Goal: Task Accomplishment & Management: Use online tool/utility

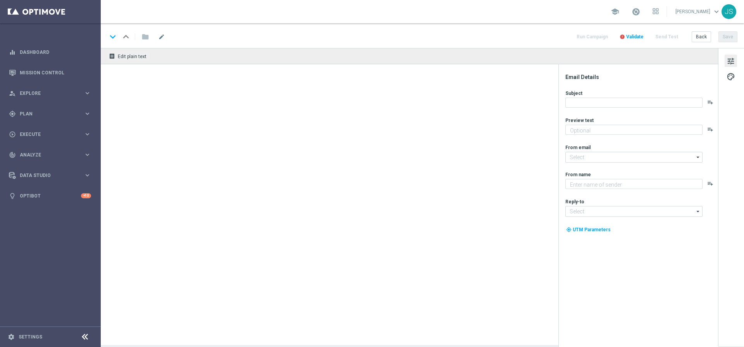
type textarea "Weil du es verdient hast. Hol dir deinen Bonus."
type textarea "Millionaires' Club"
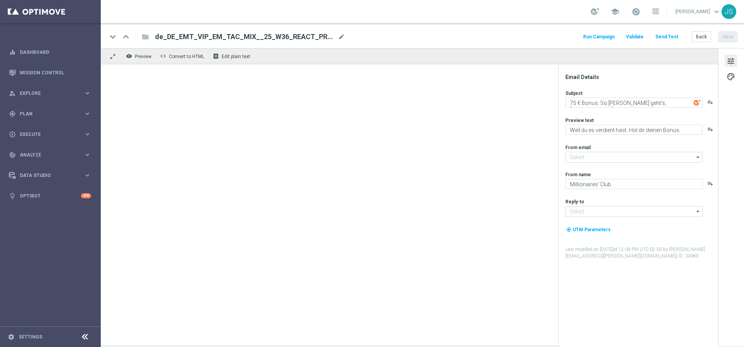
type input "[EMAIL_ADDRESS][DOMAIN_NAME]"
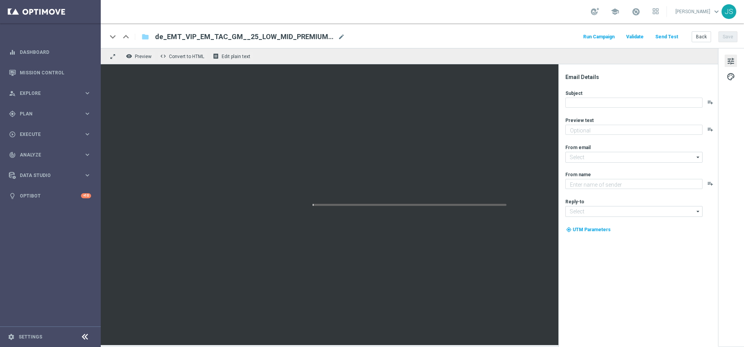
type textarea "Das exklusive Freispiel-Wochenende im Millionaires’ Club"
type input "[EMAIL_ADDRESS][DOMAIN_NAME]"
type textarea "Millionaires' Club"
type input "[EMAIL_ADDRESS][DOMAIN_NAME]"
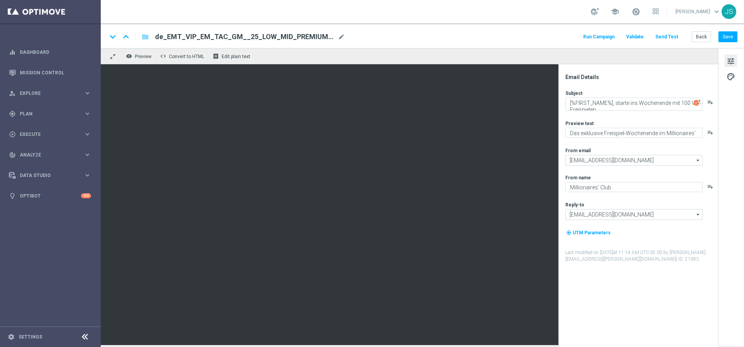
click at [728, 64] on span "tune" at bounding box center [730, 61] width 9 height 10
click at [730, 75] on span "palette" at bounding box center [730, 77] width 9 height 10
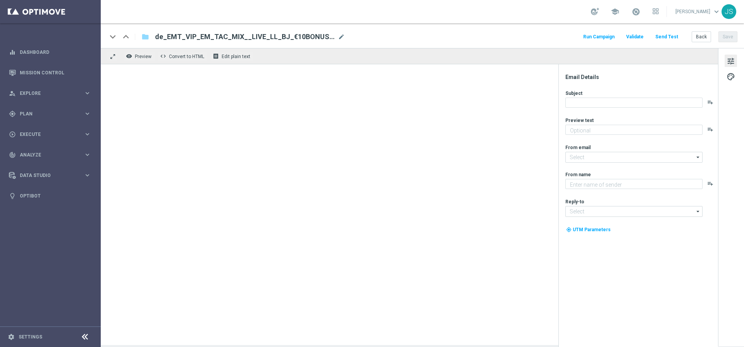
type textarea "Jetzt 10 € Bonus sichern und gratis Blackjack probieren."
type input "[EMAIL_ADDRESS][DOMAIN_NAME]"
type textarea "Millionaires' Club"
type input "[EMAIL_ADDRESS][DOMAIN_NAME]"
type textarea "Jetzt 10 € Bonus sichern und gratis Blackjack probieren."
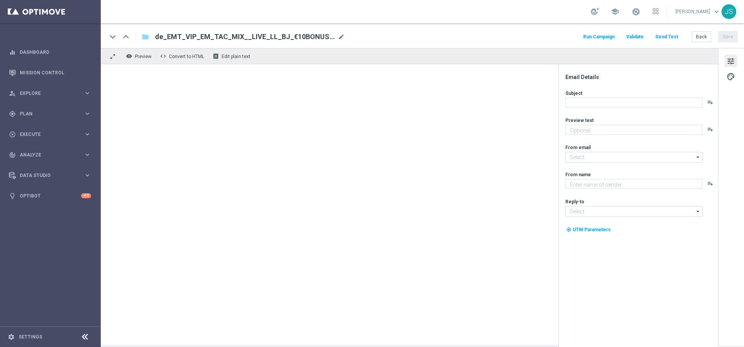
type input "[EMAIL_ADDRESS][DOMAIN_NAME]"
type textarea "Millionaires' Club"
type input "[EMAIL_ADDRESS][DOMAIN_NAME]"
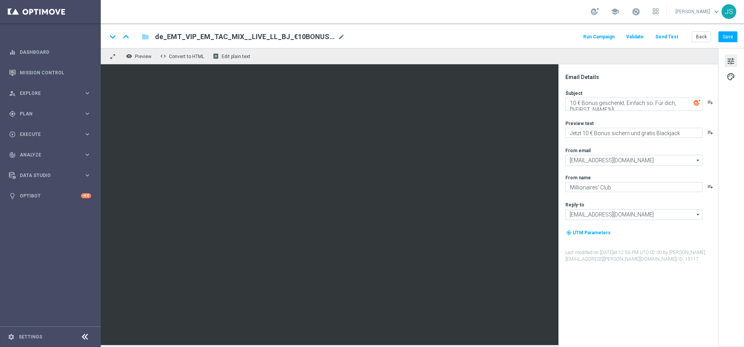
click at [192, 36] on span "de_EMT_VIP_EM_TAC_MIX__LIVE_LL_BJ_€10BONUS_BETSC_250404" at bounding box center [245, 36] width 180 height 9
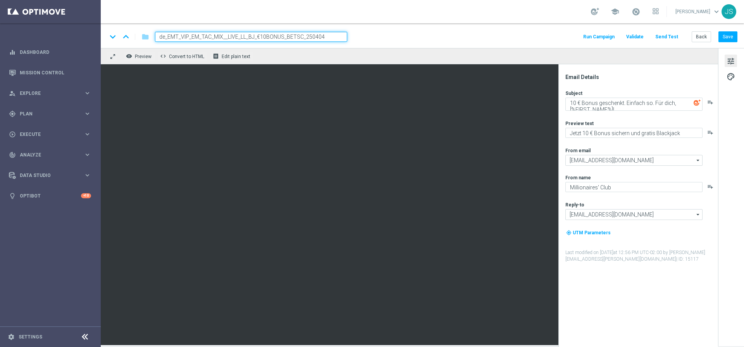
click at [191, 36] on input "de_EMT_VIP_EM_TAC_MIX__LIVE_LL_BJ_€10BONUS_BETSC_250404" at bounding box center [251, 37] width 192 height 10
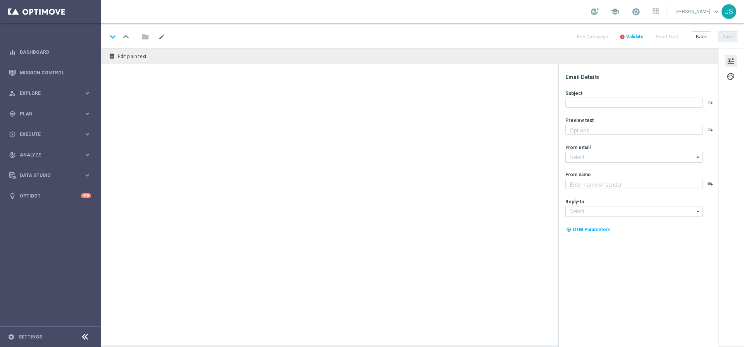
type textarea "Jetzt 10 € Bonus sichern und gratis Blackjack probieren."
type input "mail@crm.lottoland.com"
type textarea "Millionaires' Club"
type input "vip@lottoland.at"
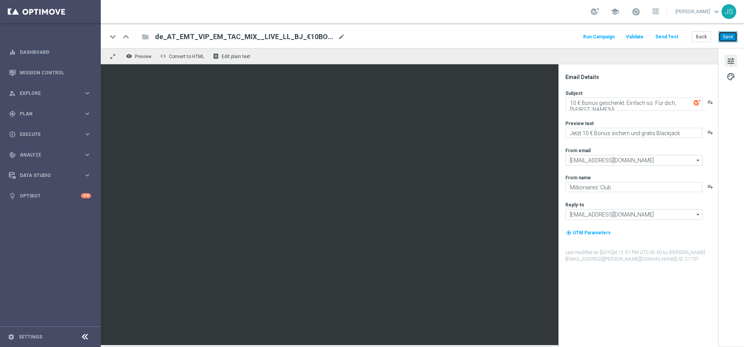
click at [727, 36] on button "Save" at bounding box center [727, 36] width 19 height 11
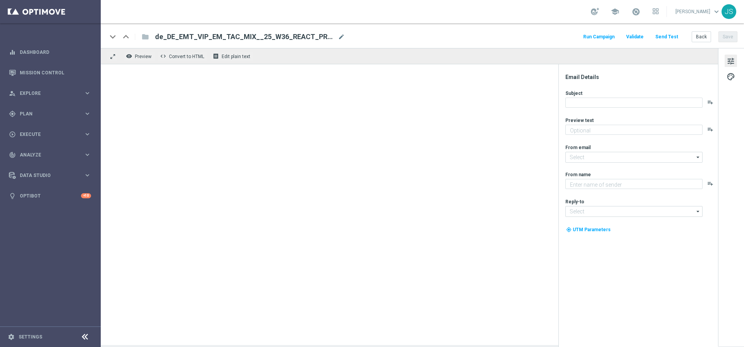
type textarea "Weil du es verdient hast. Hol dir deinen Bonus."
type input "[EMAIL_ADDRESS][DOMAIN_NAME]"
type textarea "Millionaires' Club"
type input "[EMAIL_ADDRESS][DOMAIN_NAME]"
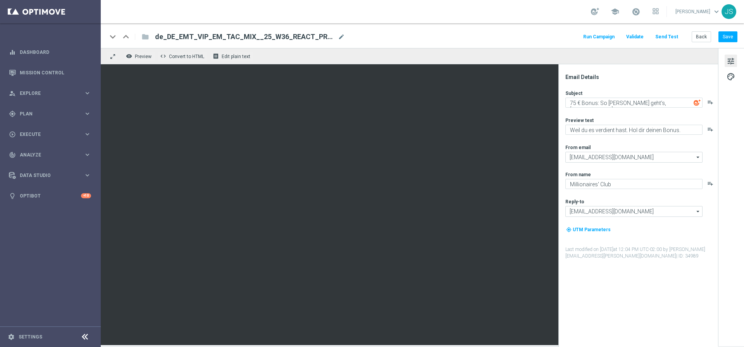
click at [731, 64] on span "tune" at bounding box center [730, 61] width 9 height 10
click at [727, 82] on button "palette" at bounding box center [730, 76] width 12 height 12
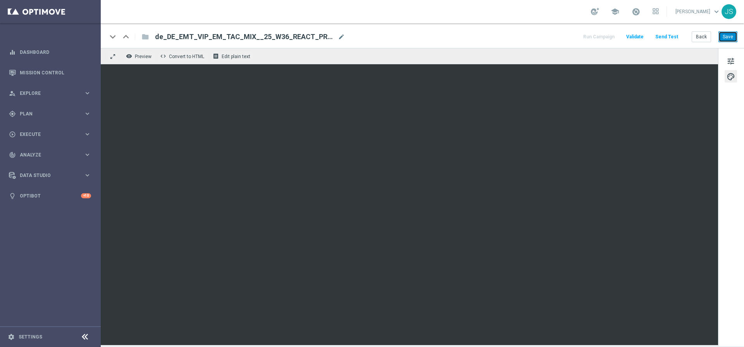
click at [724, 34] on button "Save" at bounding box center [727, 36] width 19 height 11
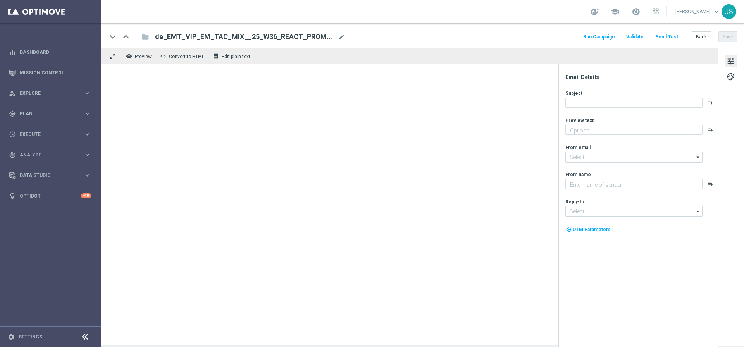
type textarea "Weil du es verdient hast. Hol dir deinen Bonus."
type input "[EMAIL_ADDRESS][DOMAIN_NAME]"
type textarea "Millionaires' Club"
type input "[EMAIL_ADDRESS][DOMAIN_NAME]"
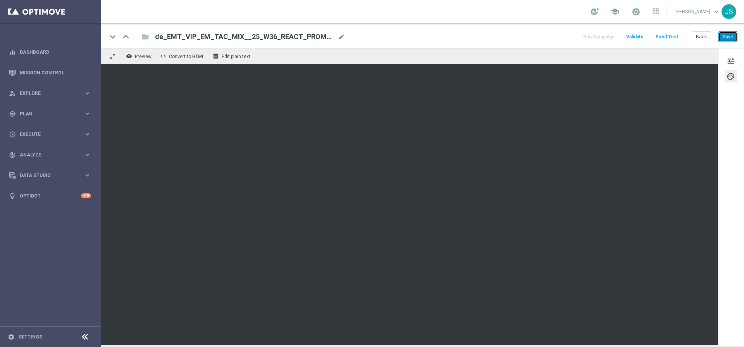
click at [728, 41] on button "Save" at bounding box center [727, 36] width 19 height 11
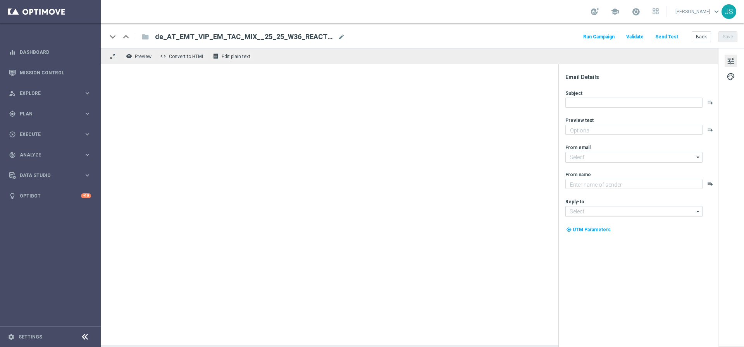
type textarea "Weil du es verdient hast. Hol dir deinen Bonus."
type input "[EMAIL_ADDRESS][DOMAIN_NAME]"
type textarea "Millionaires' Club"
type input "[EMAIL_ADDRESS][DOMAIN_NAME]"
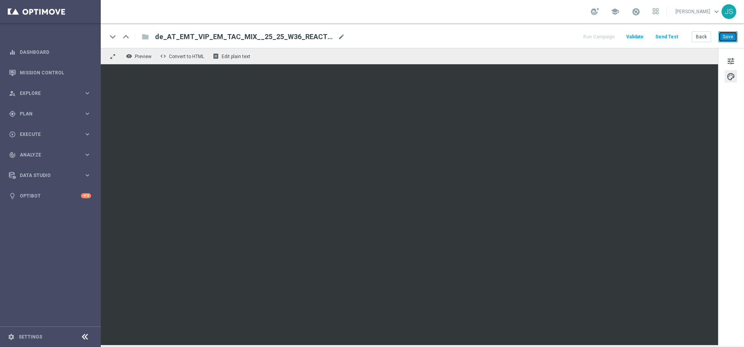
click at [733, 35] on button "Save" at bounding box center [727, 36] width 19 height 11
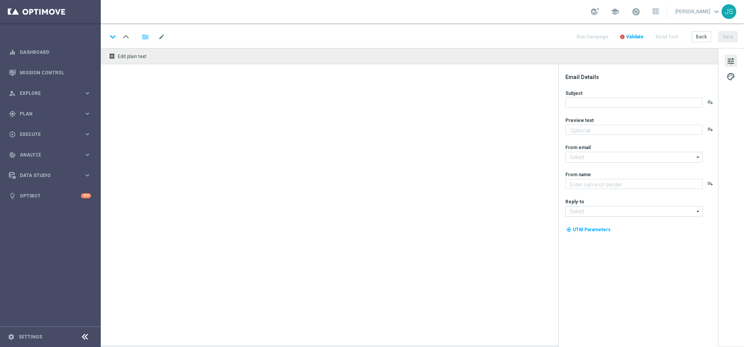
type textarea "Das exklusive Freispiel-Wochenende im Millionaires’ Club"
type input "[EMAIL_ADDRESS][DOMAIN_NAME]"
type textarea "Millionaires' Club"
type input "[EMAIL_ADDRESS][DOMAIN_NAME]"
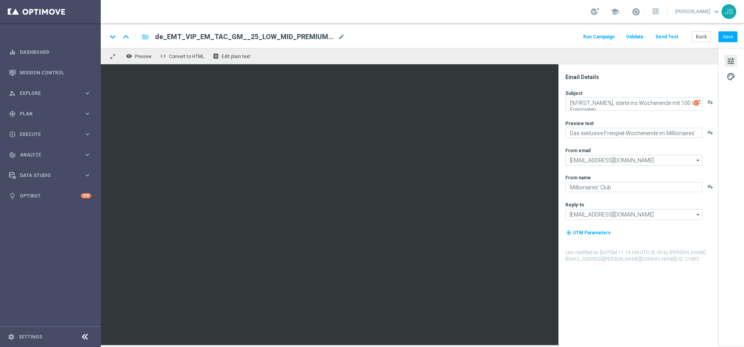
click at [732, 62] on span "tune" at bounding box center [730, 61] width 9 height 10
click at [731, 74] on span "palette" at bounding box center [730, 77] width 9 height 10
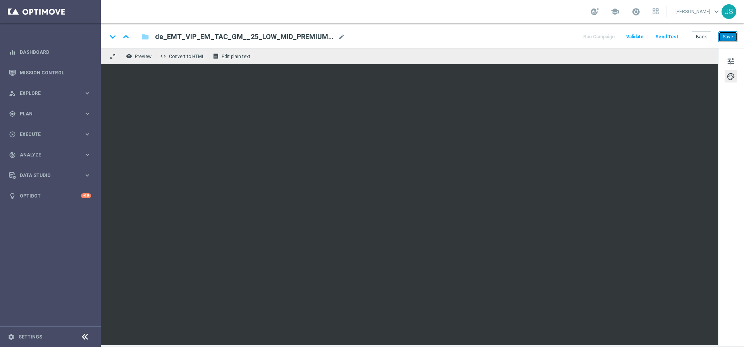
click at [727, 36] on button "Save" at bounding box center [727, 36] width 19 height 11
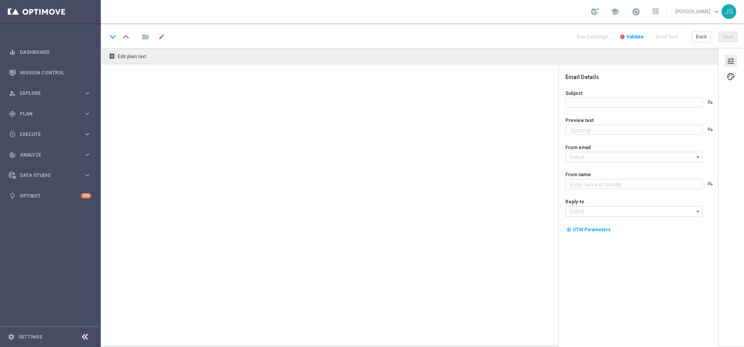
type textarea "Das exklusive Freispiel-Wochenende im Millionaires’ Club"
type textarea "Millionaires' Club"
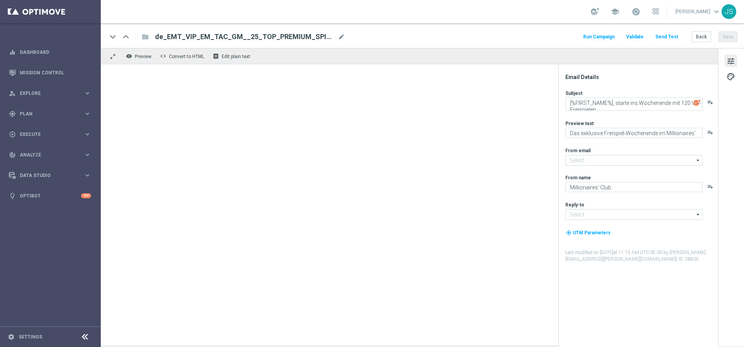
type input "[EMAIL_ADDRESS][DOMAIN_NAME]"
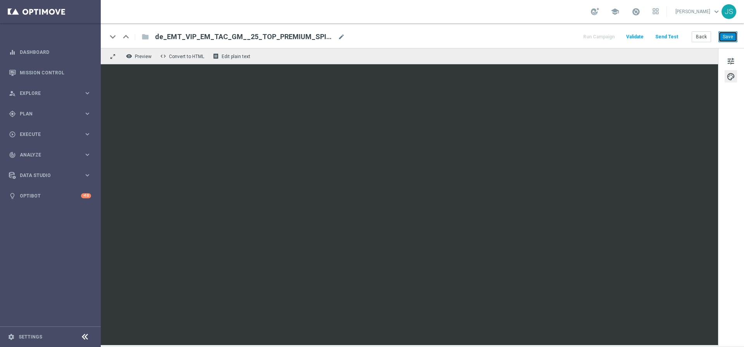
click at [726, 37] on button "Save" at bounding box center [727, 36] width 19 height 11
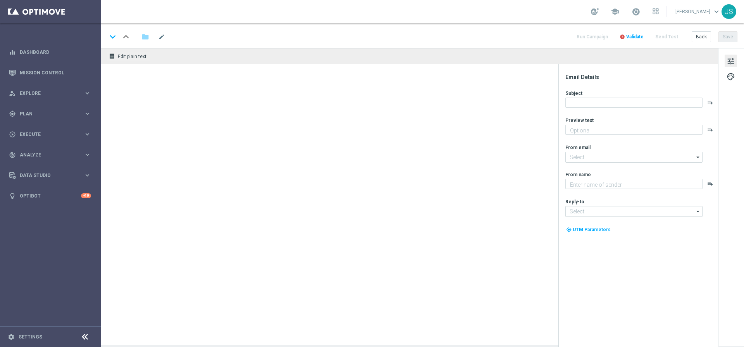
type textarea "Das exklusive Freispiel-Wochenende im Millionaires’ Club"
type textarea "Millionaires' Club"
type input "[EMAIL_ADDRESS][DOMAIN_NAME]"
type input "vip@lottoland.com"
type textarea "Das exklusive Freispiel-Wochenende im Millionaires’ Club"
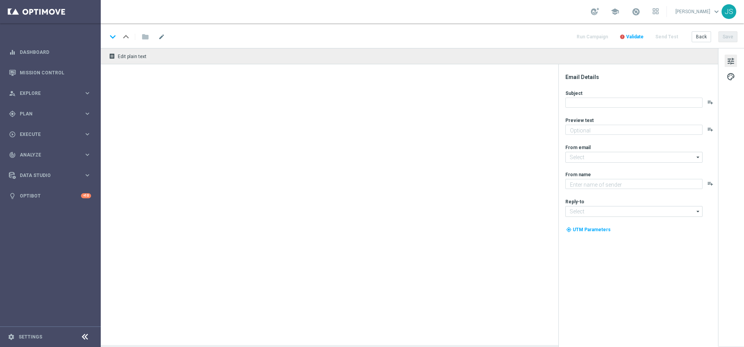
type input "[EMAIL_ADDRESS][DOMAIN_NAME]"
type textarea "Millionaires' Club"
type input "vip@lottoland.com"
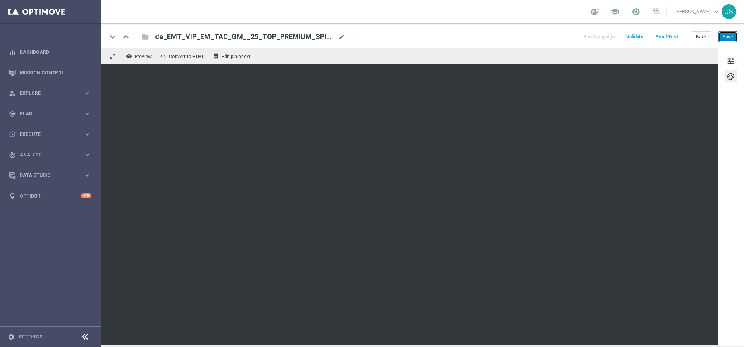
click at [729, 36] on button "Save" at bounding box center [727, 36] width 19 height 11
click at [727, 37] on button "Save" at bounding box center [727, 36] width 19 height 11
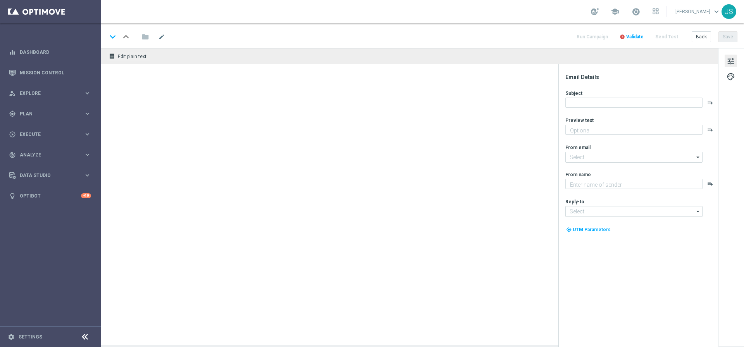
type textarea "Das exklusive Freispiel-Wochenende im Millionaires’ Club"
type input "[EMAIL_ADDRESS][DOMAIN_NAME]"
type textarea "Millionaires' Club"
type input "vip@lottoland.at"
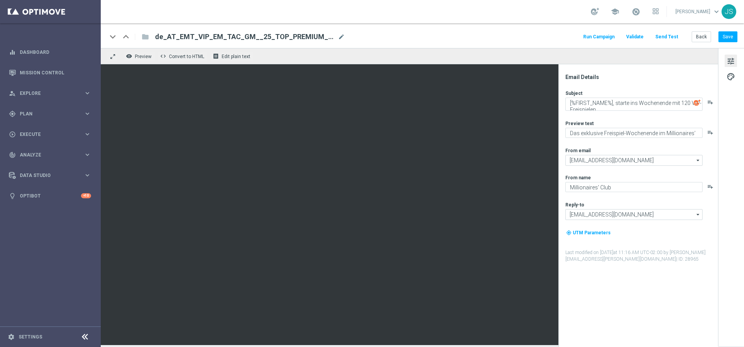
click at [722, 69] on div "tune palette" at bounding box center [731, 197] width 26 height 298
click at [738, 55] on div "tune palette" at bounding box center [731, 197] width 26 height 298
click at [738, 57] on div "tune palette" at bounding box center [731, 197] width 26 height 298
click at [736, 69] on div "tune palette" at bounding box center [731, 197] width 26 height 298
click at [727, 79] on span "palette" at bounding box center [730, 77] width 9 height 10
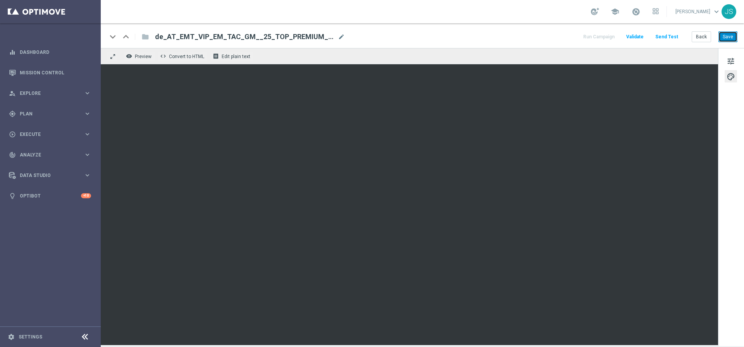
click at [727, 38] on button "Save" at bounding box center [727, 36] width 19 height 11
click at [730, 38] on button "Save" at bounding box center [727, 36] width 19 height 11
click at [738, 32] on div "keyboard_arrow_down keyboard_arrow_up folder de_AT_EMT_VIP_EM_TAC_GM__25_TOP_PR…" at bounding box center [422, 35] width 643 height 25
click at [737, 34] on button "Save" at bounding box center [727, 36] width 19 height 11
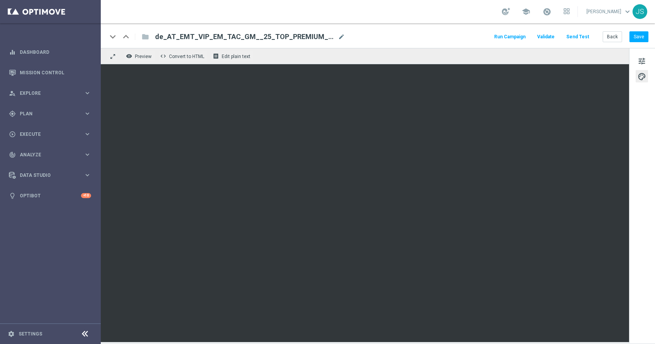
click at [649, 36] on div "keyboard_arrow_down keyboard_arrow_up folder de_AT_EMT_VIP_EM_TAC_GM__25_TOP_PR…" at bounding box center [378, 35] width 554 height 25
click at [645, 36] on button "Save" at bounding box center [638, 36] width 19 height 11
click at [639, 38] on button "Save" at bounding box center [638, 36] width 19 height 11
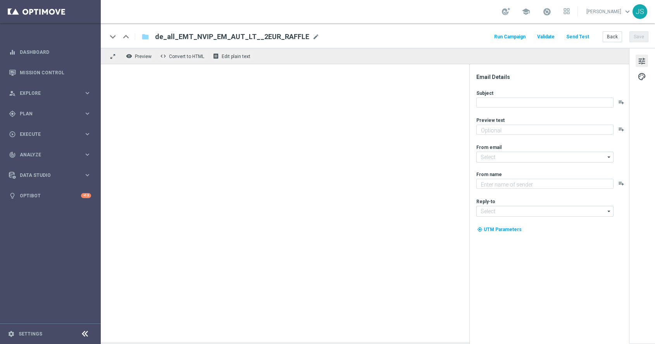
type textarea "Hast du gewonnen? [PERSON_NAME] [PERSON_NAME] nach!"
type input "[EMAIL_ADDRESS][DOMAIN_NAME]"
type textarea "Lottoland"
type input "[EMAIL_ADDRESS][DOMAIN_NAME]"
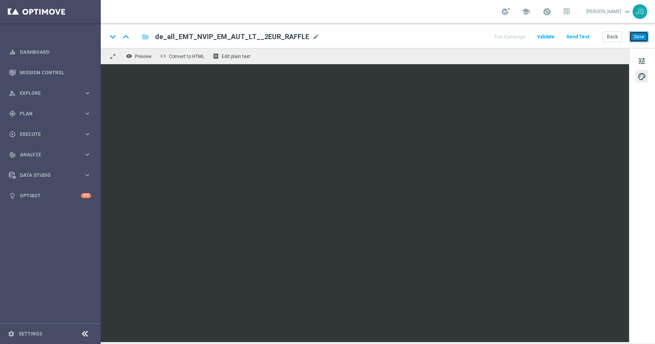
click at [638, 41] on button "Save" at bounding box center [638, 36] width 19 height 11
click at [630, 41] on button "Save" at bounding box center [638, 36] width 19 height 11
click at [642, 39] on button "Save" at bounding box center [638, 36] width 19 height 11
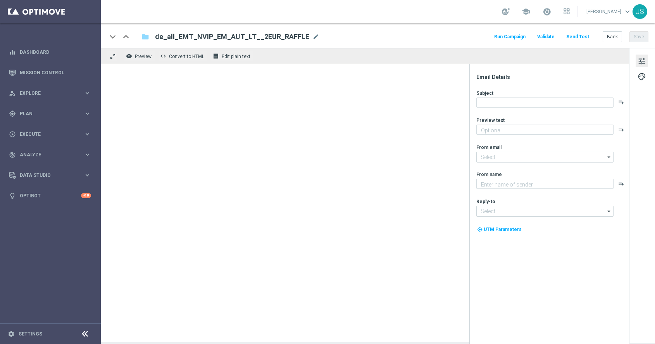
type textarea "Hast du gewonnen? [PERSON_NAME] [PERSON_NAME] nach!"
type input "[EMAIL_ADDRESS][DOMAIN_NAME]"
type textarea "Lottoland"
type input "[EMAIL_ADDRESS][DOMAIN_NAME]"
type textarea "Hast du gewonnen? [PERSON_NAME] [PERSON_NAME] nach!"
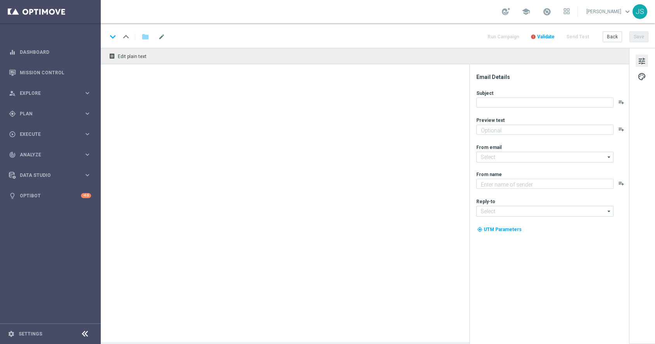
type input "[EMAIL_ADDRESS][DOMAIN_NAME]"
type textarea "Lottoland"
type input "[EMAIL_ADDRESS][DOMAIN_NAME]"
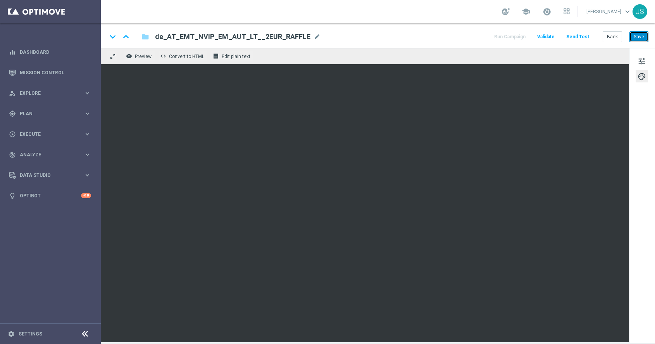
click at [635, 37] on button "Save" at bounding box center [638, 36] width 19 height 11
click at [644, 33] on button "Save" at bounding box center [638, 36] width 19 height 11
click at [638, 38] on button "Save" at bounding box center [638, 36] width 19 height 11
click at [639, 28] on div "keyboard_arrow_down keyboard_arrow_up folder de_AT_EMT_NVIP_EM_AUT_LT__2EUR_RAF…" at bounding box center [378, 35] width 554 height 25
click at [639, 39] on button "Save" at bounding box center [638, 36] width 19 height 11
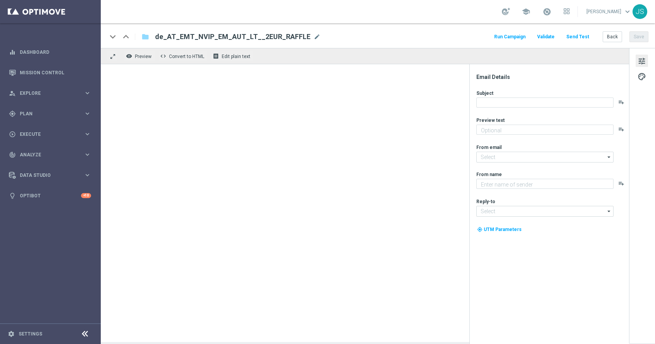
type textarea "Hast du gewonnen? [PERSON_NAME] [PERSON_NAME] nach!"
type input "[EMAIL_ADDRESS][DOMAIN_NAME]"
type textarea "Lottoland"
type input "[EMAIL_ADDRESS][DOMAIN_NAME]"
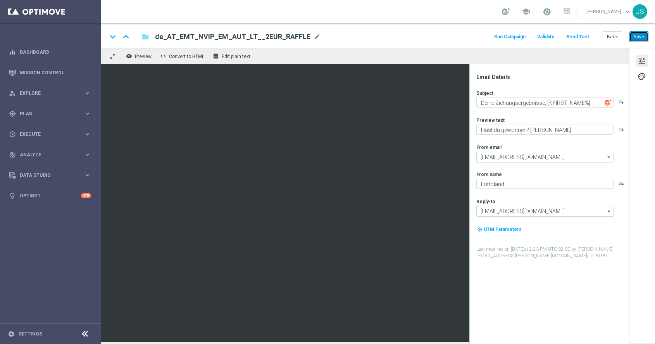
click at [637, 38] on button "Save" at bounding box center [638, 36] width 19 height 11
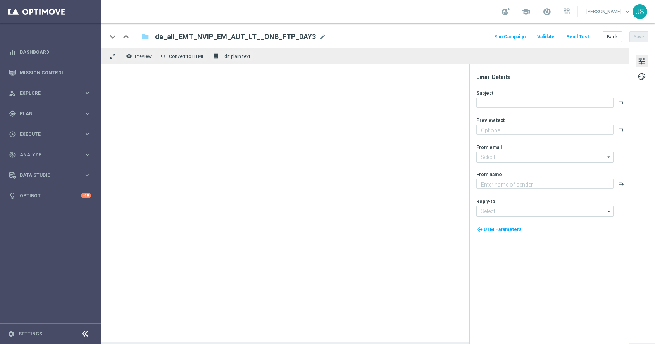
type textarea "Drehe jeden Tag gratis unsere 1.000 € Cash-Trommel."
type input "[EMAIL_ADDRESS][DOMAIN_NAME]"
type textarea "Lottoland"
type input "[EMAIL_ADDRESS][DOMAIN_NAME]"
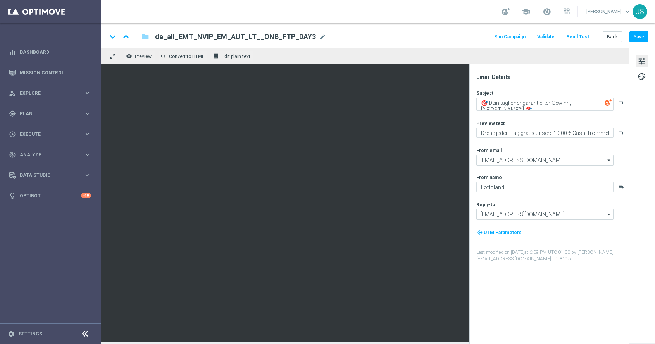
click at [639, 60] on span "tune" at bounding box center [641, 61] width 9 height 10
click at [638, 76] on span "palette" at bounding box center [641, 77] width 9 height 10
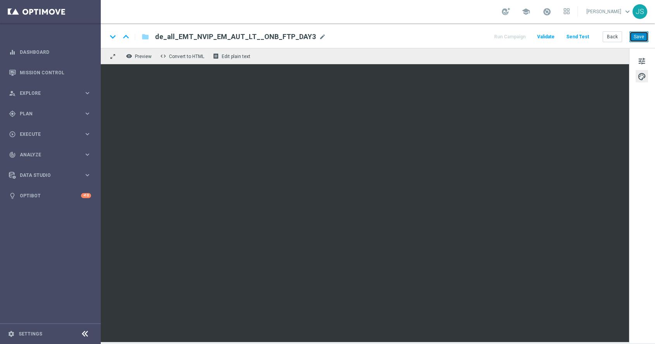
click at [643, 36] on button "Save" at bounding box center [638, 36] width 19 height 11
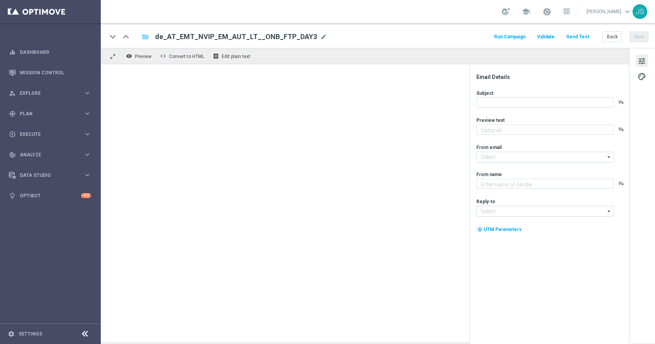
type textarea "Drehe jeden Tag gratis unsere 1.000 € Cash-Trommel."
type input "[EMAIL_ADDRESS][DOMAIN_NAME]"
type textarea "Lottoland"
type input "[EMAIL_ADDRESS][DOMAIN_NAME]"
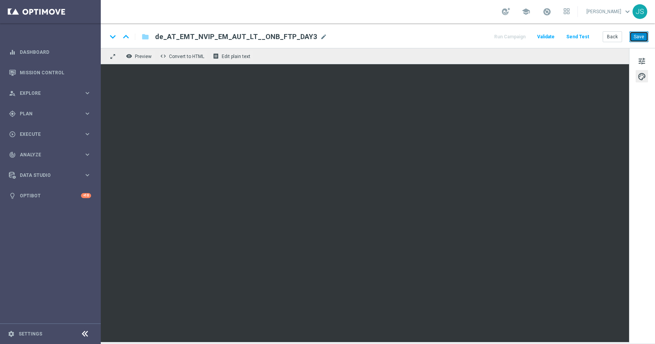
click at [637, 39] on button "Save" at bounding box center [638, 36] width 19 height 11
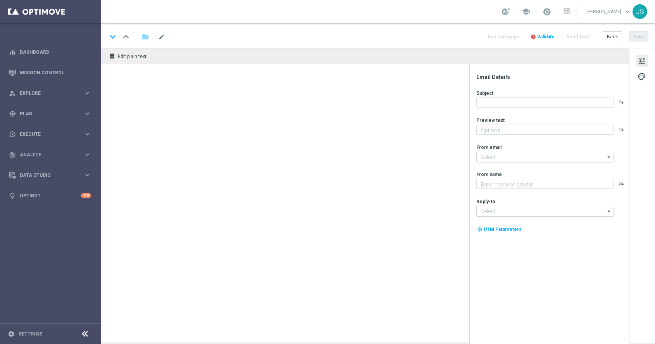
type textarea "Alle Infos zur El Gordo Weihnachtslotterie für dich."
type input "[EMAIL_ADDRESS][DOMAIN_NAME]"
type textarea "Lottoland"
type input "[EMAIL_ADDRESS][DOMAIN_NAME]"
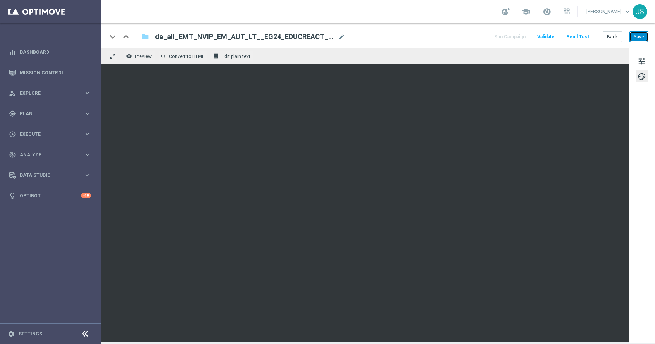
click at [641, 36] on button "Save" at bounding box center [638, 36] width 19 height 11
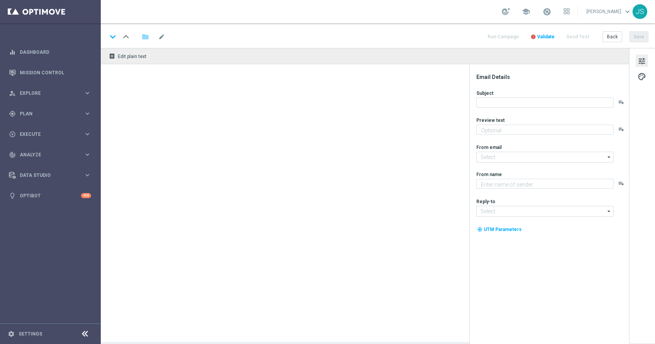
type textarea "Entdecke Lottoland und seine Jackpots"
type input "[EMAIL_ADDRESS][DOMAIN_NAME]"
type textarea "Lottoland"
type input "[EMAIL_ADDRESS][DOMAIN_NAME]"
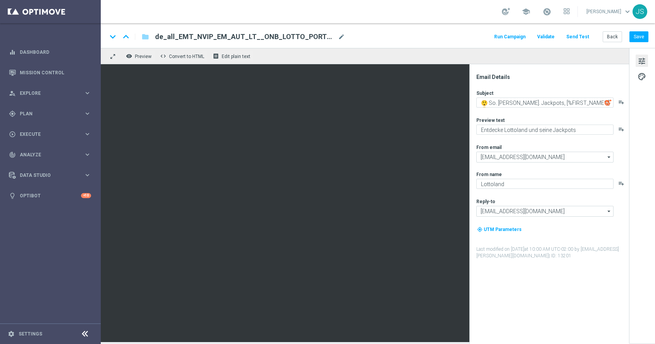
click at [636, 65] on button "tune" at bounding box center [641, 61] width 12 height 12
click at [641, 77] on span "palette" at bounding box center [641, 77] width 9 height 10
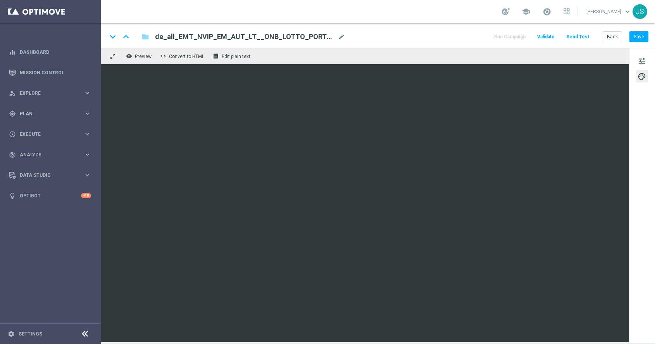
click at [640, 43] on div "keyboard_arrow_down keyboard_arrow_up folder de_all_EMT_NVIP_EM_AUT_LT__ONB_LOT…" at bounding box center [378, 35] width 554 height 25
click at [640, 39] on button "Save" at bounding box center [638, 36] width 19 height 11
click at [636, 38] on button "Save" at bounding box center [638, 36] width 19 height 11
click at [639, 41] on button "Save" at bounding box center [638, 36] width 19 height 11
click at [645, 37] on button "Save" at bounding box center [638, 36] width 19 height 11
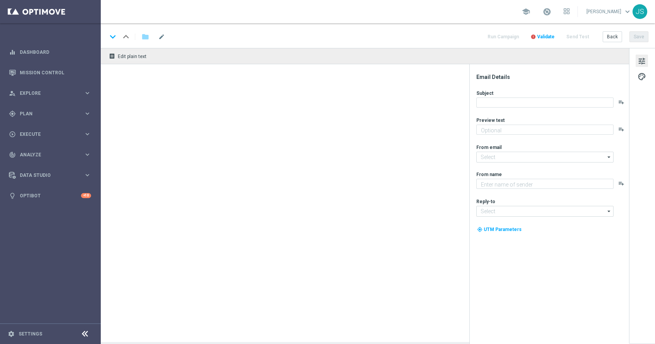
type textarea "Drehe jeden Tag gratis unsere 1.000 € Cash-Trommel."
type input "[EMAIL_ADDRESS][DOMAIN_NAME]"
type textarea "Lottoland"
type input "[EMAIL_ADDRESS][DOMAIN_NAME]"
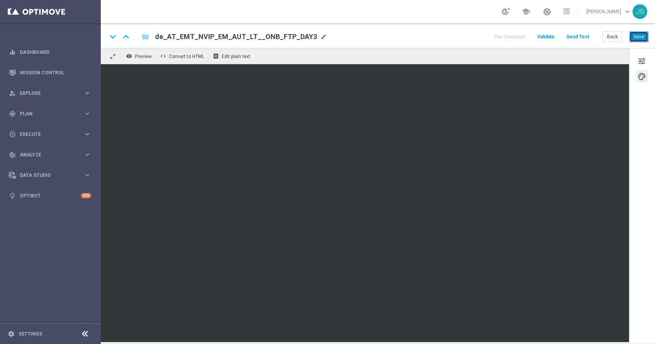
click at [642, 36] on button "Save" at bounding box center [638, 36] width 19 height 11
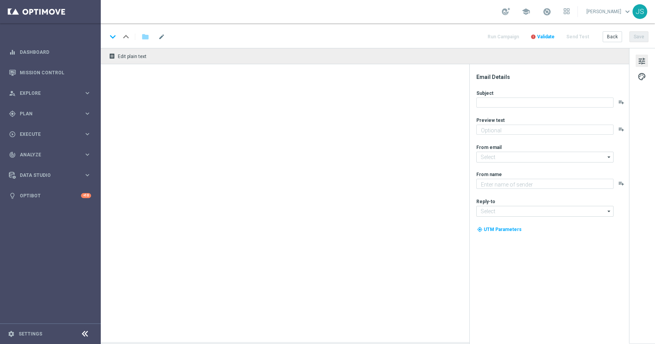
type textarea "Alle Infos zur El Gordo Weihnachtslotterie für dich."
type input "[EMAIL_ADDRESS][DOMAIN_NAME]"
type textarea "Lottoland"
type input "[EMAIL_ADDRESS][DOMAIN_NAME]"
type textarea "Alle Infos zur El Gordo Weihnachtslotterie für dich."
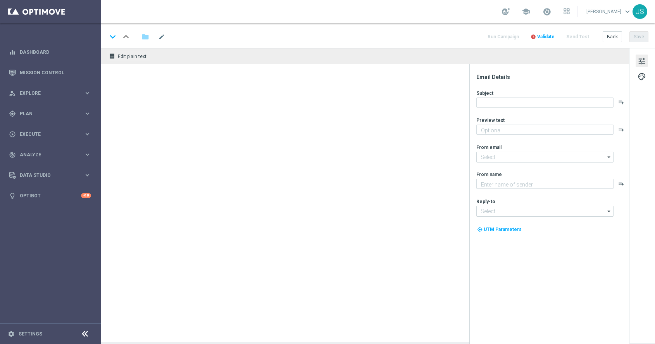
type input "[EMAIL_ADDRESS][DOMAIN_NAME]"
type textarea "Lottoland"
type input "[EMAIL_ADDRESS][DOMAIN_NAME]"
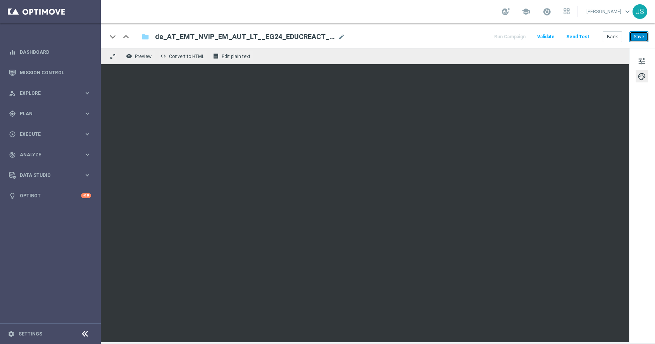
click at [633, 41] on button "Save" at bounding box center [638, 36] width 19 height 11
click at [633, 35] on button "Save" at bounding box center [638, 36] width 19 height 11
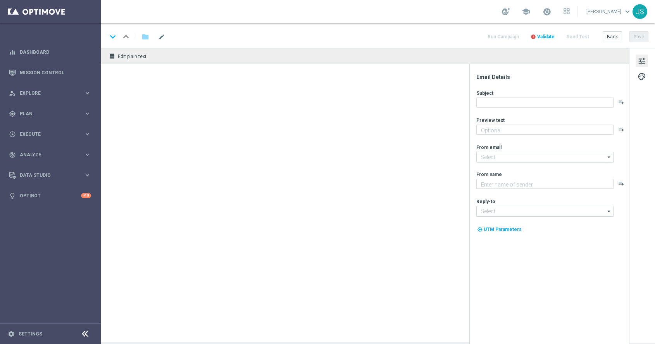
type textarea "Entdecke Lottoland und seine Jackpots"
type input "[EMAIL_ADDRESS][DOMAIN_NAME]"
type textarea "Lottoland"
type input "[EMAIL_ADDRESS][DOMAIN_NAME]"
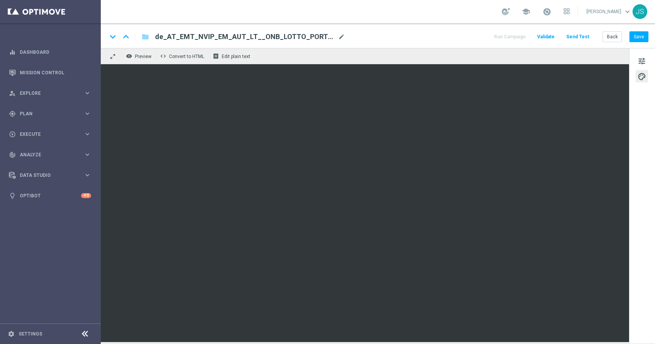
click at [649, 34] on div "keyboard_arrow_down keyboard_arrow_up folder de_AT_EMT_NVIP_EM_AUT_LT__ONB_LOTT…" at bounding box center [378, 35] width 554 height 25
click at [643, 34] on button "Save" at bounding box center [638, 36] width 19 height 11
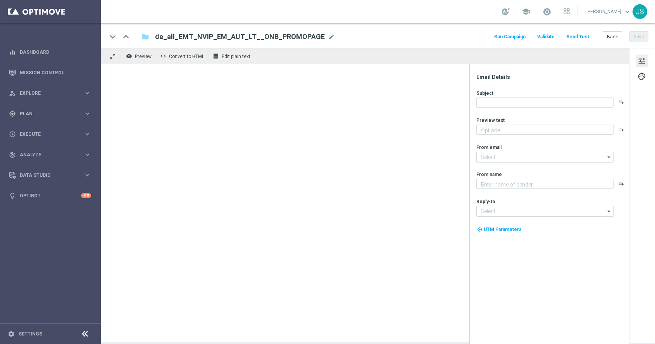
type textarea "Täglich neue Aktionen & Angebote im Lottoland"
type input "[EMAIL_ADDRESS][DOMAIN_NAME]"
type textarea "Lottoland"
type input "[EMAIL_ADDRESS][DOMAIN_NAME]"
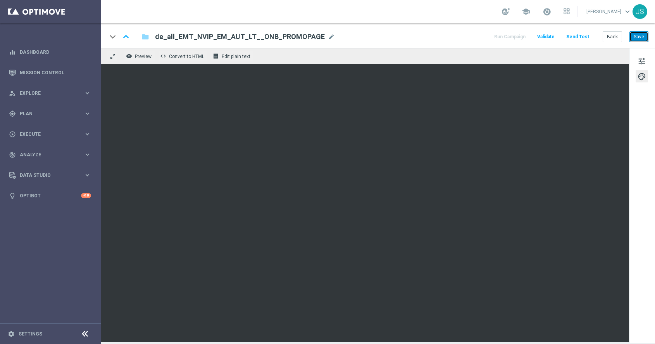
click at [641, 33] on button "Save" at bounding box center [638, 36] width 19 height 11
click at [640, 40] on button "Save" at bounding box center [638, 36] width 19 height 11
click at [640, 37] on button "Save" at bounding box center [638, 36] width 19 height 11
click at [638, 35] on button "Save" at bounding box center [638, 36] width 19 height 11
click at [644, 37] on button "Save" at bounding box center [638, 36] width 19 height 11
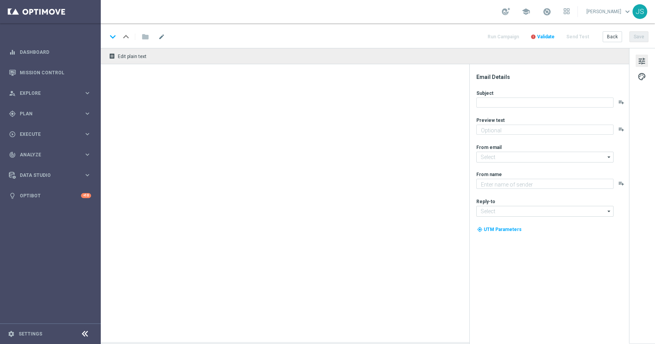
type textarea "Schnell einloggen und direkt los spielen!"
type textarea "Lottoland"
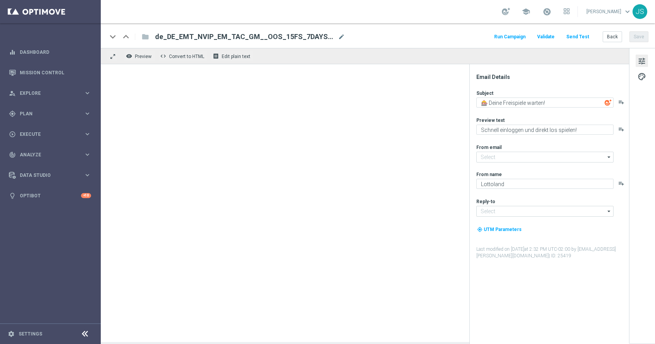
type input "[EMAIL_ADDRESS][DOMAIN_NAME]"
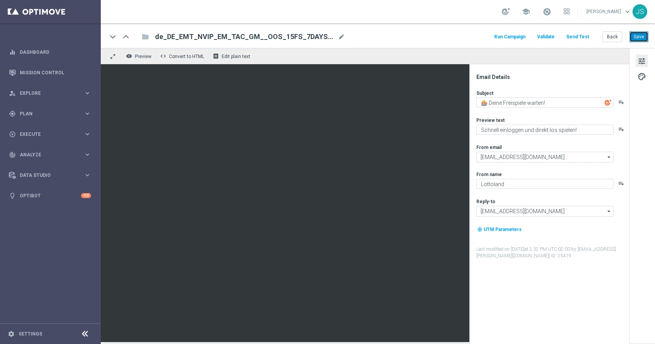
click at [641, 32] on button "Save" at bounding box center [638, 36] width 19 height 11
click at [648, 87] on div "tune palette" at bounding box center [642, 196] width 26 height 296
click at [647, 77] on button "palette" at bounding box center [641, 76] width 12 height 12
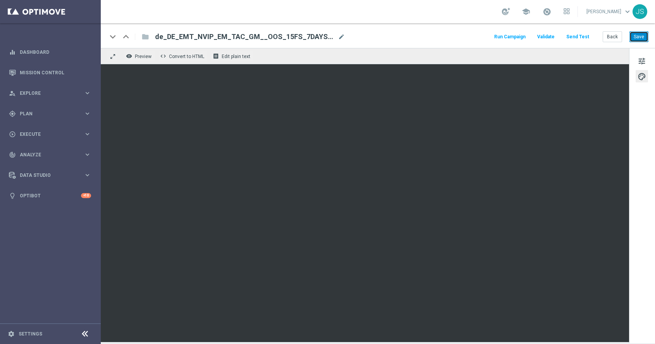
click at [635, 41] on button "Save" at bounding box center [638, 36] width 19 height 11
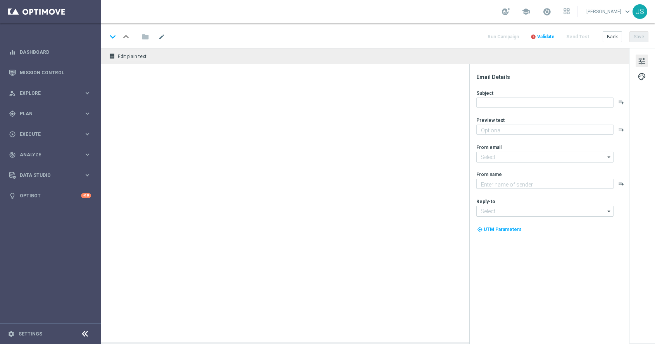
type textarea "Schnell einloggen und direkt los spielen!"
type textarea "Lottoland"
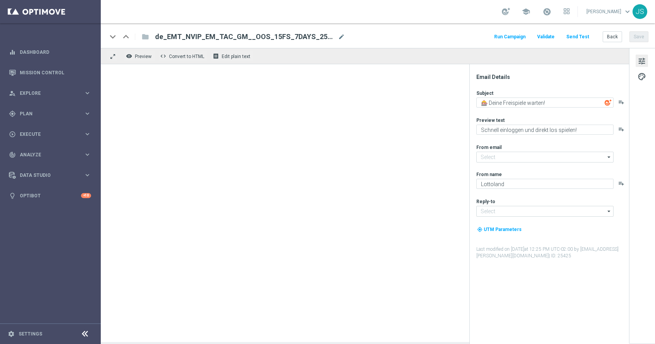
type input "[EMAIL_ADDRESS][DOMAIN_NAME]"
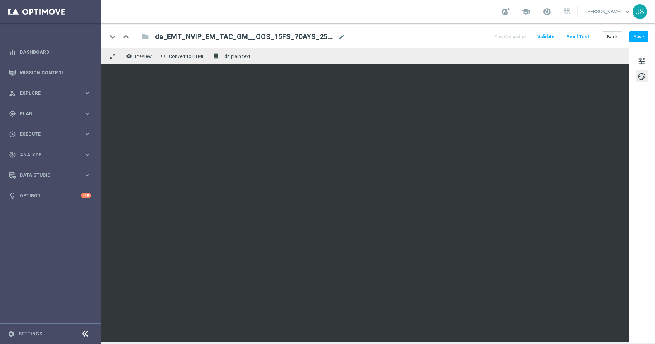
click at [647, 30] on div "keyboard_arrow_down keyboard_arrow_up folder de_EMT_NVIP_EM_TAC_GM__OOS_15FS_7D…" at bounding box center [378, 35] width 554 height 25
click at [645, 34] on button "Save" at bounding box center [638, 36] width 19 height 11
click at [629, 38] on button "Save" at bounding box center [638, 36] width 19 height 11
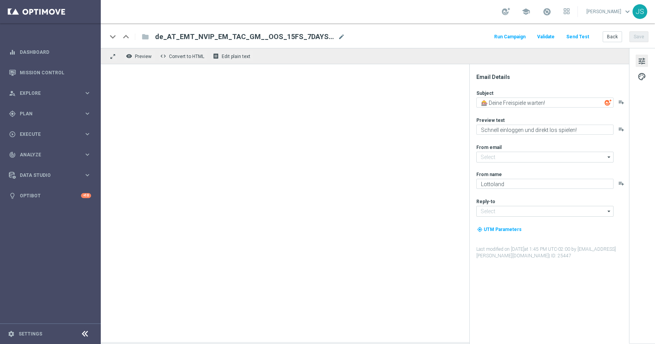
type input "[EMAIL_ADDRESS][DOMAIN_NAME]"
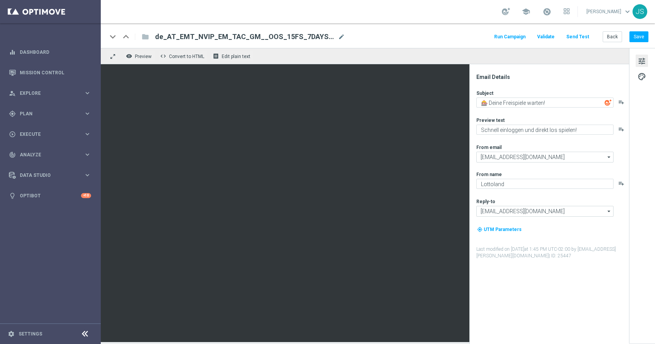
click at [643, 59] on span "tune" at bounding box center [641, 61] width 9 height 10
click at [645, 76] on span "palette" at bounding box center [641, 77] width 9 height 10
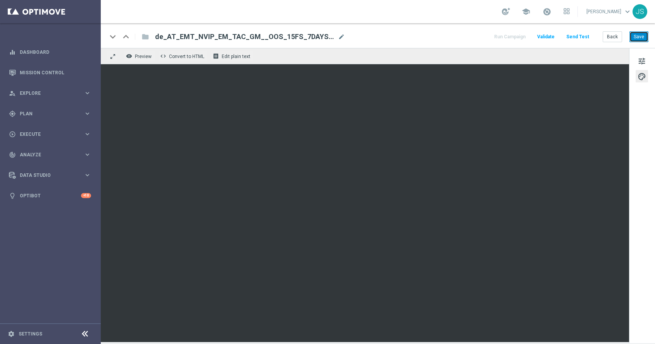
click at [640, 37] on button "Save" at bounding box center [638, 36] width 19 height 11
click at [632, 40] on button "Save" at bounding box center [638, 36] width 19 height 11
click at [640, 34] on button "Save" at bounding box center [638, 36] width 19 height 11
click at [641, 38] on button "Save" at bounding box center [638, 36] width 19 height 11
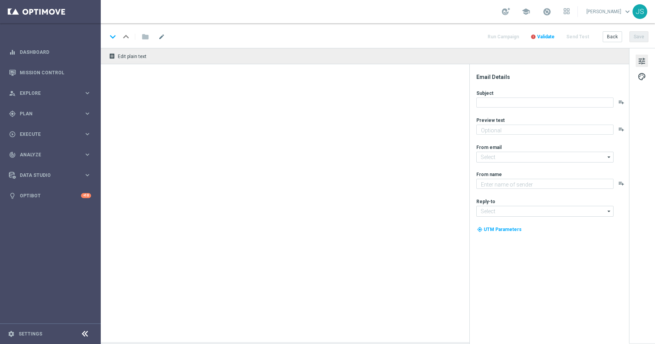
type textarea "Schnell einloggen und direkt los spielen!"
type input "[EMAIL_ADDRESS][DOMAIN_NAME]"
type textarea "Lottoland"
type input "[EMAIL_ADDRESS][DOMAIN_NAME]"
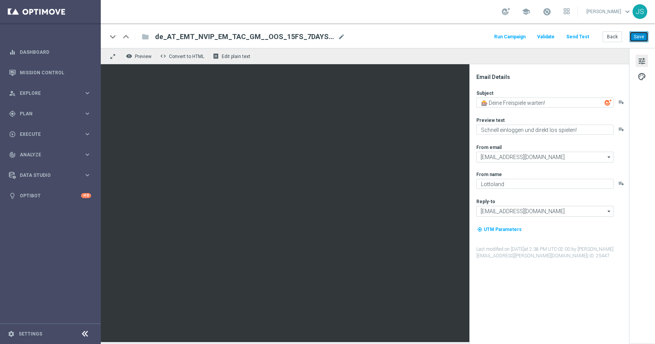
click at [641, 41] on button "Save" at bounding box center [638, 36] width 19 height 11
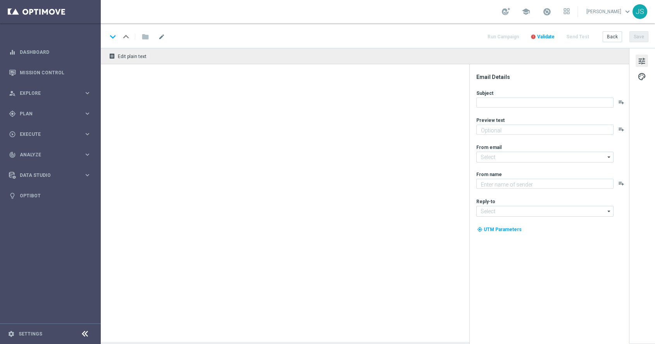
type textarea "Schnell einloggen und direkt los spielen!"
type input "[EMAIL_ADDRESS][DOMAIN_NAME]"
type textarea "Lottoland"
type input "[EMAIL_ADDRESS][DOMAIN_NAME]"
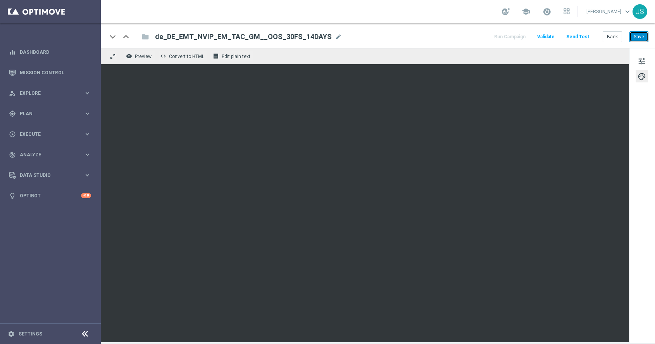
click at [642, 34] on button "Save" at bounding box center [638, 36] width 19 height 11
click at [640, 36] on button "Save" at bounding box center [638, 36] width 19 height 11
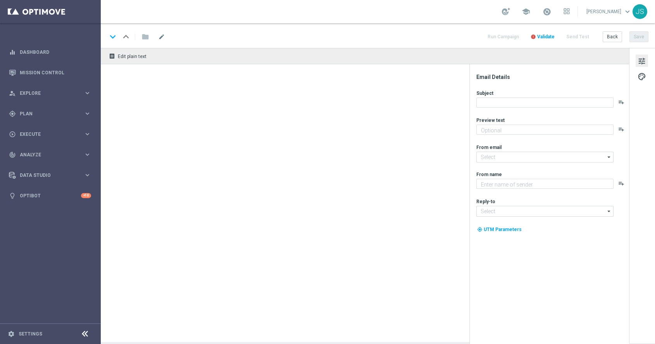
type textarea "Schnell einloggen und direkt los spielen!"
type input "[EMAIL_ADDRESS][DOMAIN_NAME]"
type textarea "Lottoland"
type input "[EMAIL_ADDRESS][DOMAIN_NAME]"
type textarea "Schnell einloggen und direkt los spielen!"
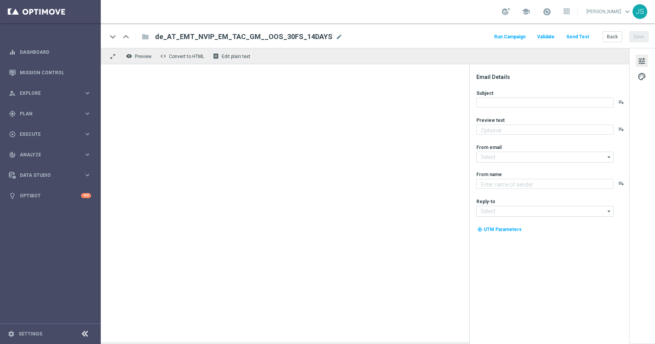
type input "[EMAIL_ADDRESS][DOMAIN_NAME]"
type textarea "Lottoland"
type input "[EMAIL_ADDRESS][DOMAIN_NAME]"
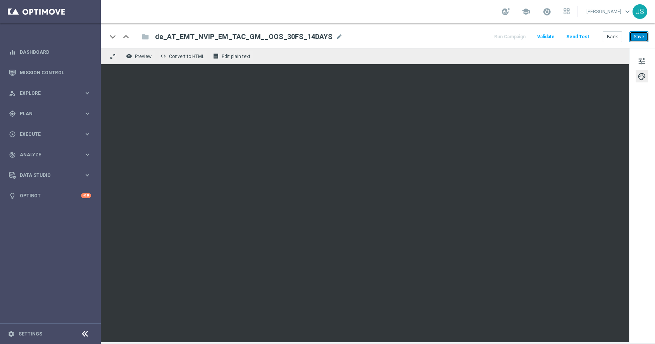
click at [640, 38] on button "Save" at bounding box center [638, 36] width 19 height 11
click at [638, 40] on button "Save" at bounding box center [638, 36] width 19 height 11
click at [636, 38] on button "Save" at bounding box center [638, 36] width 19 height 11
click at [634, 38] on button "Save" at bounding box center [638, 36] width 19 height 11
click at [641, 41] on button "Save" at bounding box center [638, 36] width 19 height 11
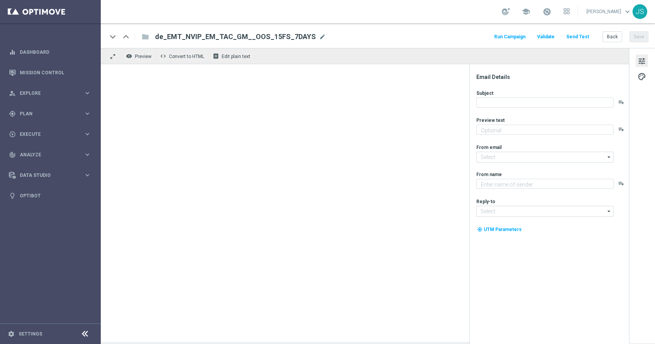
type textarea "Schnell einloggen und direkt los spielen!"
type input "[EMAIL_ADDRESS][DOMAIN_NAME]"
type textarea "Lottoland"
type input "[EMAIL_ADDRESS][DOMAIN_NAME]"
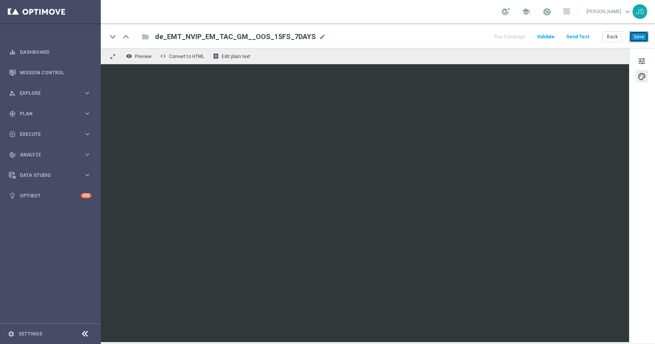
click at [646, 33] on button "Save" at bounding box center [638, 36] width 19 height 11
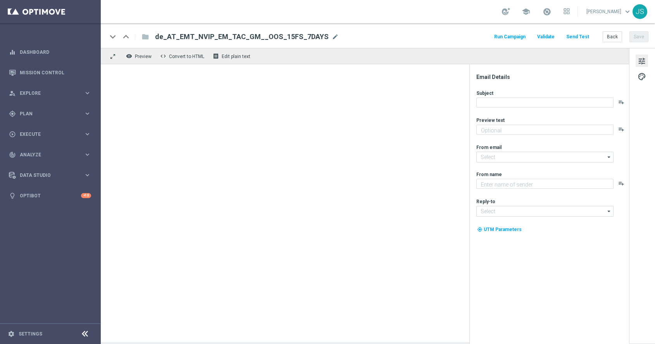
type textarea "Schnell einloggen und direkt los spielen!"
type input "[EMAIL_ADDRESS][DOMAIN_NAME]"
type textarea "Lottoland"
type input "[EMAIL_ADDRESS][DOMAIN_NAME]"
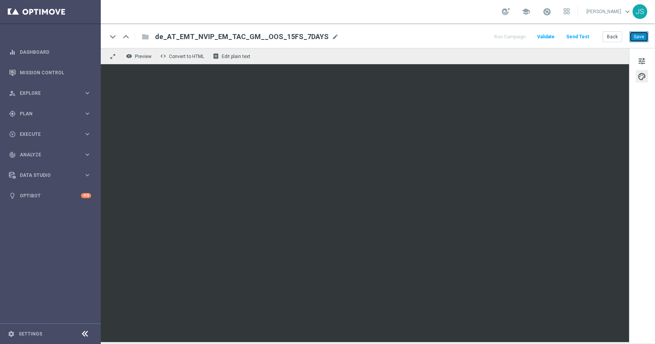
click at [645, 34] on button "Save" at bounding box center [638, 36] width 19 height 11
click at [638, 36] on button "Save" at bounding box center [638, 36] width 19 height 11
click at [641, 36] on button "Save" at bounding box center [638, 36] width 19 height 11
click at [642, 36] on button "Save" at bounding box center [638, 36] width 19 height 11
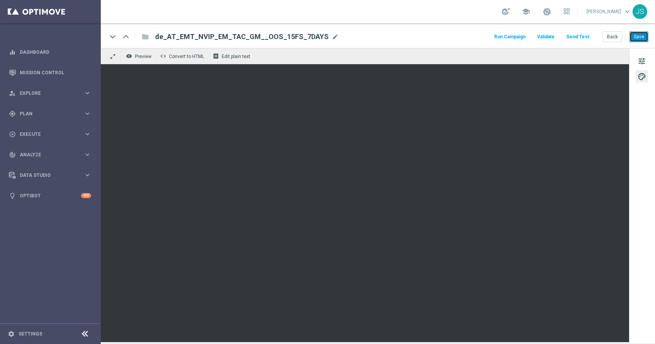
click at [638, 38] on button "Save" at bounding box center [638, 36] width 19 height 11
click at [636, 37] on button "Save" at bounding box center [638, 36] width 19 height 11
click at [636, 40] on button "Save" at bounding box center [638, 36] width 19 height 11
click at [638, 38] on button "Save" at bounding box center [638, 36] width 19 height 11
click at [641, 34] on button "Save" at bounding box center [638, 36] width 19 height 11
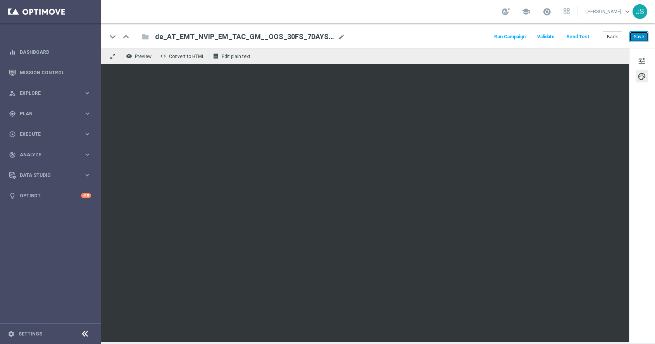
click at [645, 41] on button "Save" at bounding box center [638, 36] width 19 height 11
click at [633, 43] on div "keyboard_arrow_down keyboard_arrow_up folder de_AT_EMT_NVIP_EM_TAC_GM__OOS_30FS…" at bounding box center [378, 35] width 554 height 25
click at [636, 37] on button "Save" at bounding box center [638, 36] width 19 height 11
click at [641, 37] on button "Save" at bounding box center [638, 36] width 19 height 11
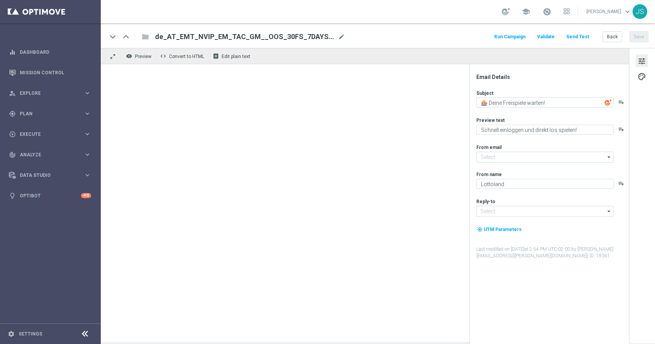
type input "[EMAIL_ADDRESS][DOMAIN_NAME]"
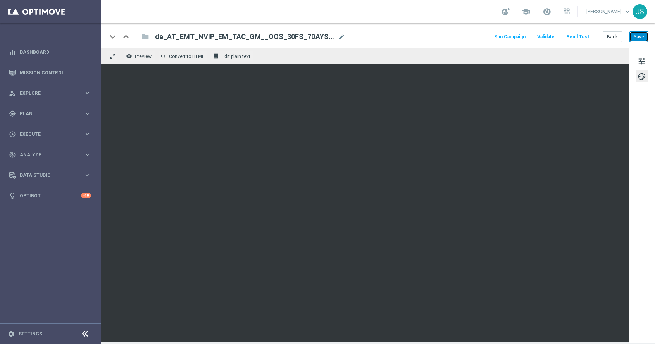
click at [641, 34] on button "Save" at bounding box center [638, 36] width 19 height 11
click at [642, 37] on button "Save" at bounding box center [638, 36] width 19 height 11
click at [642, 35] on button "Save" at bounding box center [638, 36] width 19 height 11
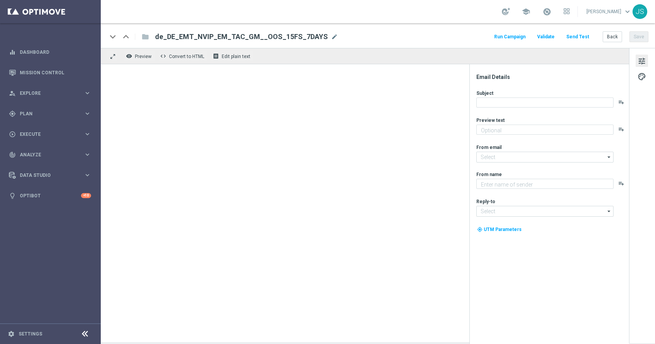
type textarea "Schnell einloggen und direkt los spielen!"
type input "[EMAIL_ADDRESS][DOMAIN_NAME]"
type textarea "Lottoland"
type input "[EMAIL_ADDRESS][DOMAIN_NAME]"
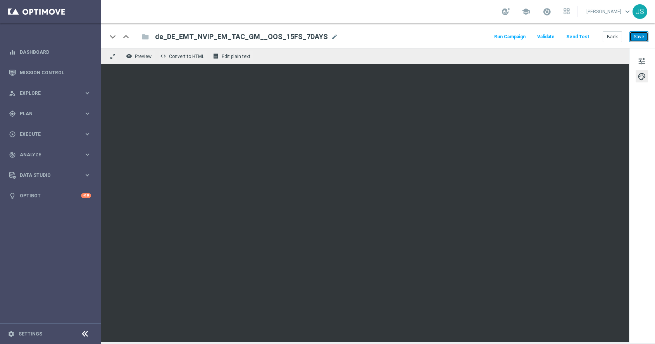
click at [635, 36] on button "Save" at bounding box center [638, 36] width 19 height 11
click at [643, 34] on button "Save" at bounding box center [638, 36] width 19 height 11
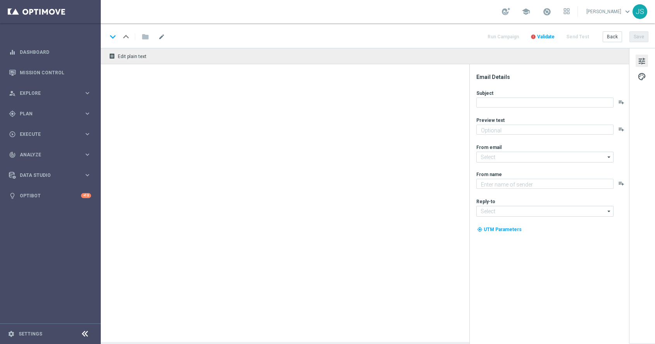
type textarea "Schnell einloggen und direkt los spielen!"
type input "[EMAIL_ADDRESS][DOMAIN_NAME]"
type textarea "Lottoland"
type input "[EMAIL_ADDRESS][DOMAIN_NAME]"
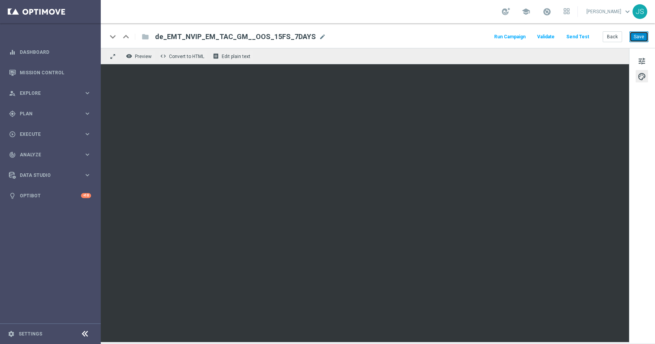
click at [638, 31] on button "Save" at bounding box center [638, 36] width 19 height 11
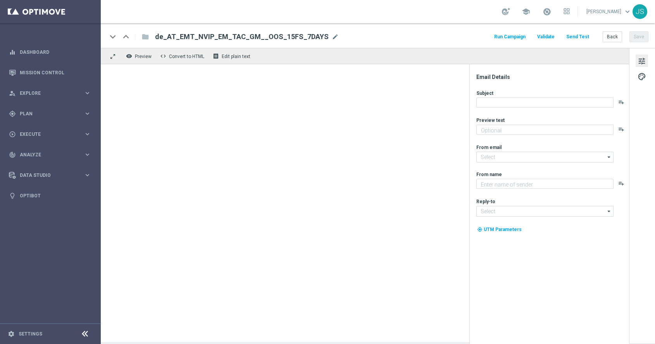
type textarea "Schnell einloggen und direkt los spielen!"
type textarea "Lottoland"
type input "[EMAIL_ADDRESS][DOMAIN_NAME]"
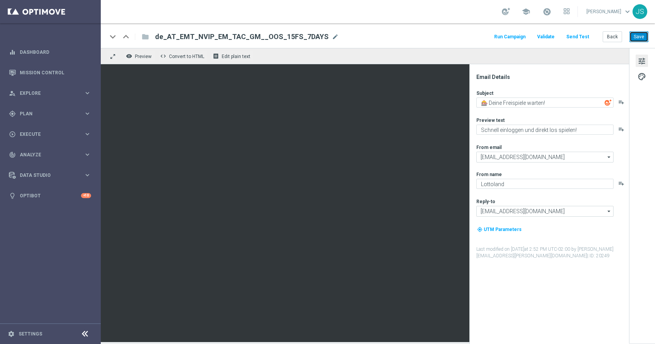
click at [639, 40] on button "Save" at bounding box center [638, 36] width 19 height 11
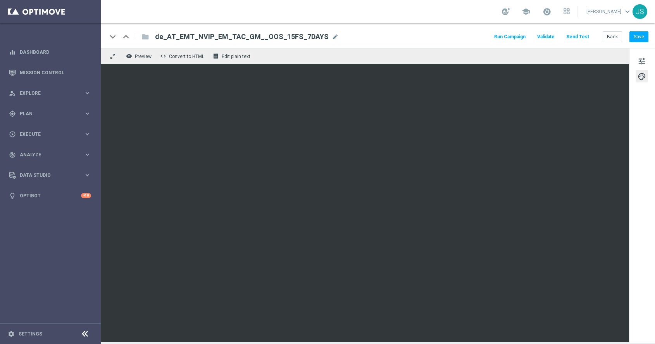
click at [645, 42] on div "keyboard_arrow_down keyboard_arrow_up folder de_AT_EMT_NVIP_EM_TAC_GM__OOS_15FS…" at bounding box center [378, 35] width 554 height 25
click at [643, 38] on button "Save" at bounding box center [638, 36] width 19 height 11
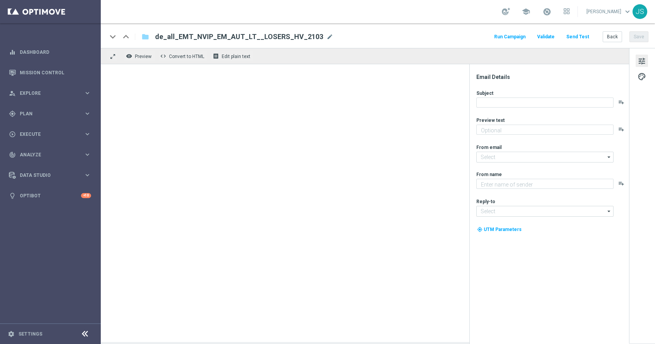
type textarea "Dein Gewinn wartet bereits in deinem Spielerkonto."
type input "[EMAIL_ADDRESS][DOMAIN_NAME]"
type textarea "Lottoland"
type input "[EMAIL_ADDRESS][DOMAIN_NAME]"
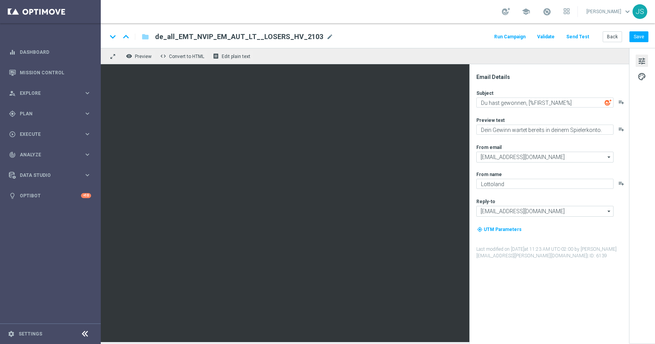
click at [644, 64] on span "tune" at bounding box center [641, 61] width 9 height 10
click at [640, 76] on span "palette" at bounding box center [641, 77] width 9 height 10
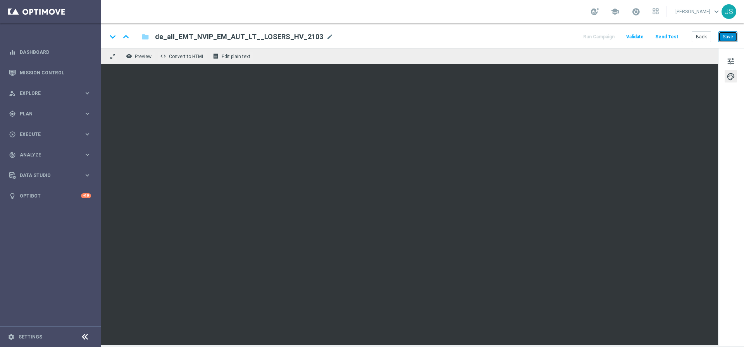
click at [654, 33] on button "Save" at bounding box center [727, 36] width 19 height 11
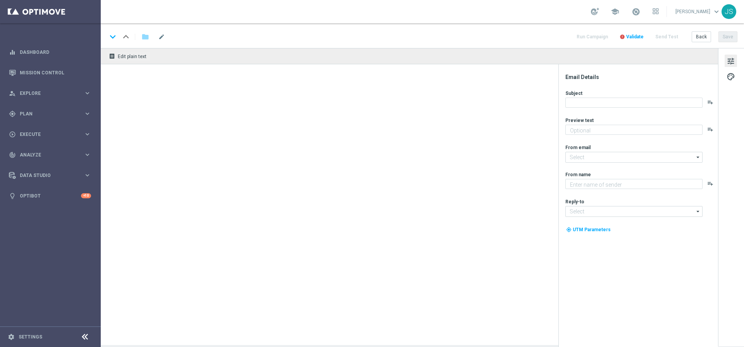
type textarea "Feiere mit deinem 10 € Geburtstagsgutschein im Lottoland."
type textarea "Lottoland"
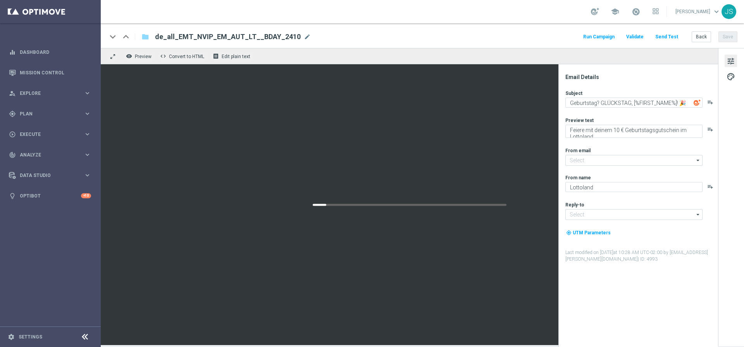
type input "[EMAIL_ADDRESS][DOMAIN_NAME]"
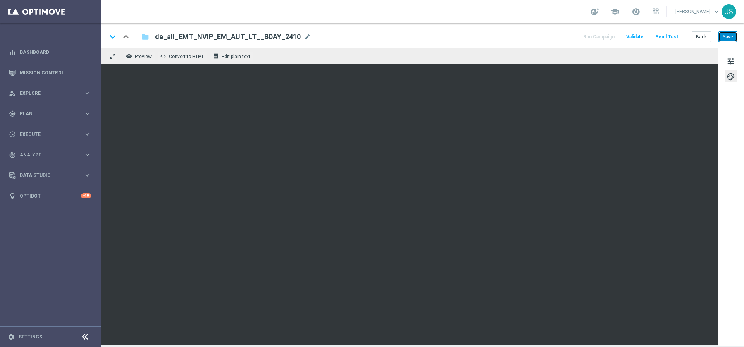
click at [727, 38] on button "Save" at bounding box center [727, 36] width 19 height 11
click at [723, 34] on button "Save" at bounding box center [727, 36] width 19 height 11
click at [728, 41] on button "Save" at bounding box center [727, 36] width 19 height 11
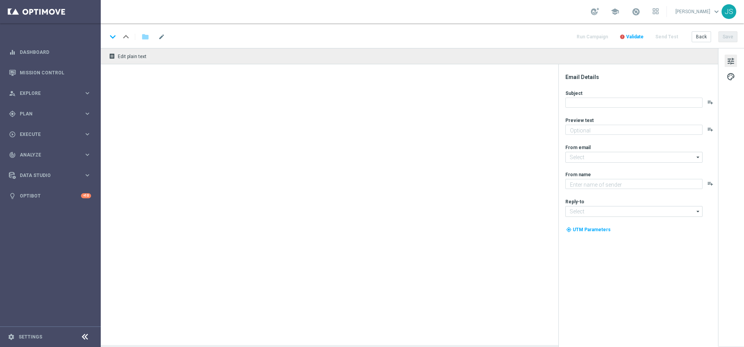
type textarea "Wichtige Information zu deinem Spielerkonto."
type input "[EMAIL_ADDRESS][DOMAIN_NAME]"
type textarea "Lottoland"
type input "[EMAIL_ADDRESS][DOMAIN_NAME]"
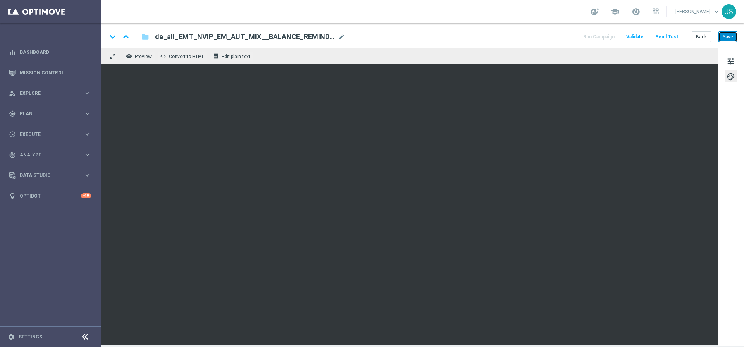
click at [729, 34] on button "Save" at bounding box center [727, 36] width 19 height 11
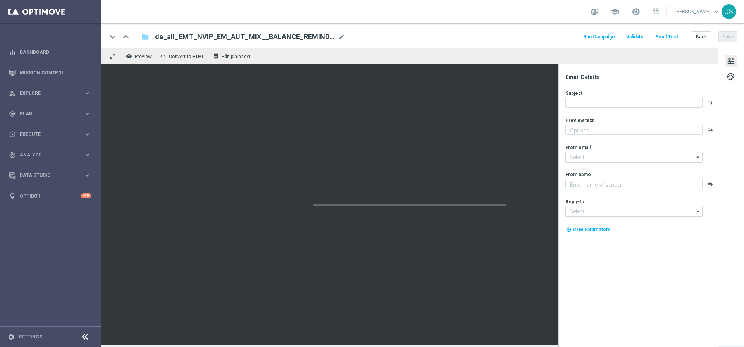
type textarea "Wichtige Information zu deinem Spielerkonto."
type input "[EMAIL_ADDRESS][DOMAIN_NAME]"
type textarea "Lottoland"
type input "[EMAIL_ADDRESS][DOMAIN_NAME]"
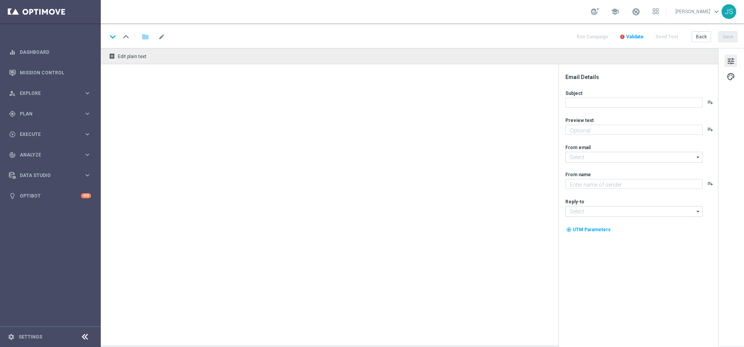
type textarea "Nur für dich: 50 % Rabatt auf deine LOTTO-Tipps!"
type input "[EMAIL_ADDRESS][DOMAIN_NAME]"
type textarea "Lottoland"
type input "[EMAIL_ADDRESS][DOMAIN_NAME]"
type textarea "Hol dir deine GRATIS Chance auf 100.000 € Hauptgewinn bei "€ 100.000,- in bar"!"
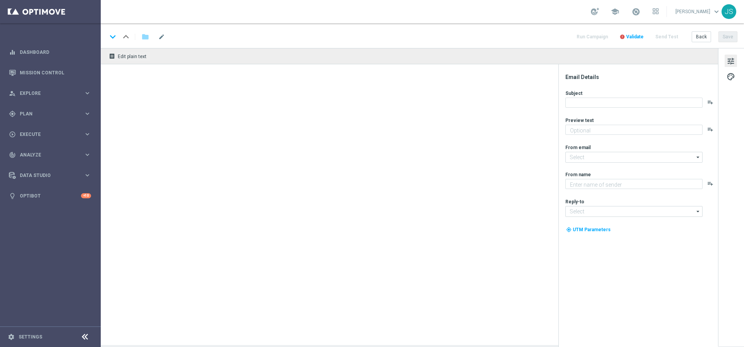
type input "[EMAIL_ADDRESS][DOMAIN_NAME]"
type textarea "Lottoland"
type input "[EMAIL_ADDRESS][DOMAIN_NAME]"
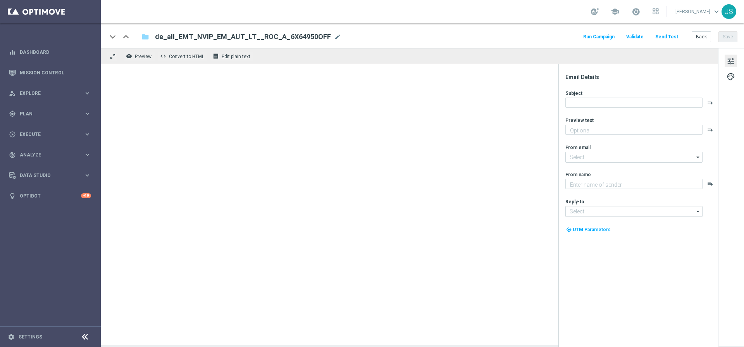
type textarea "Nur für dich: 50 % Rabatt auf deine LOTTO-Tipps!"
type input "[EMAIL_ADDRESS][DOMAIN_NAME]"
type textarea "Lottoland"
type input "[EMAIL_ADDRESS][DOMAIN_NAME]"
type textarea "Hol dir deine GRATIS Chance auf 100.000 € Hauptgewinn bei "€ 100.000,- in bar"!"
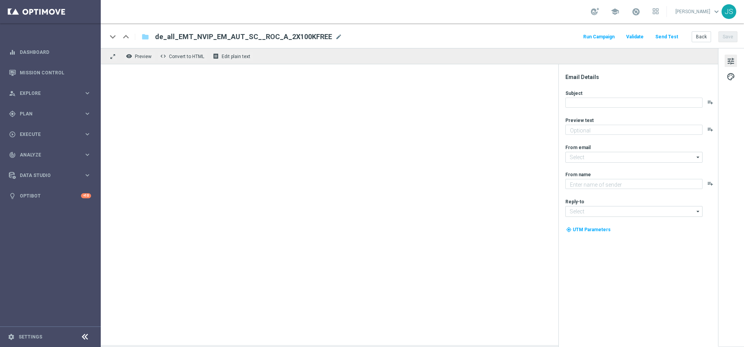
type textarea "Lottoland"
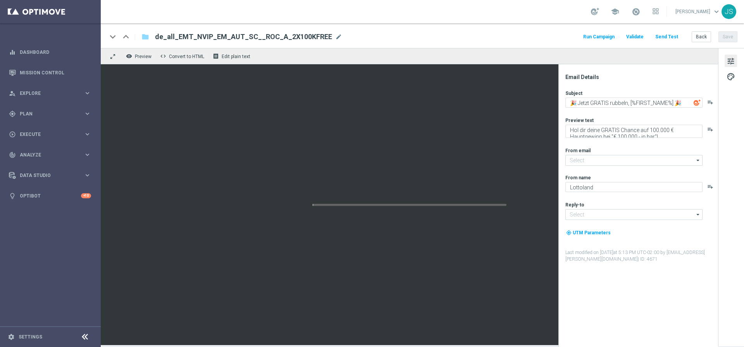
type input "[EMAIL_ADDRESS][DOMAIN_NAME]"
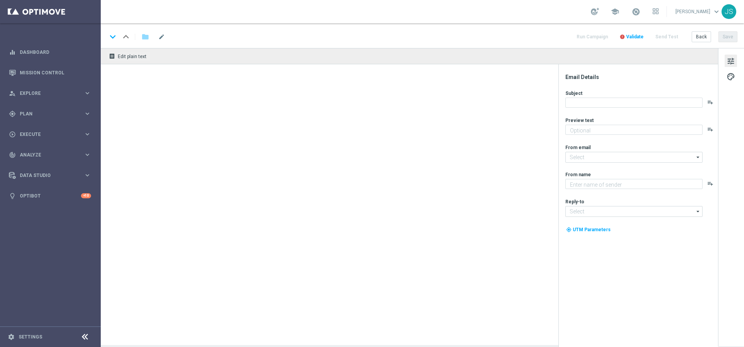
type textarea "Hol dir deine GRATIS Chance auf 100.000 € Hauptgewinn bei "€ 100.000,- in bar"!"
type textarea "Lottoland"
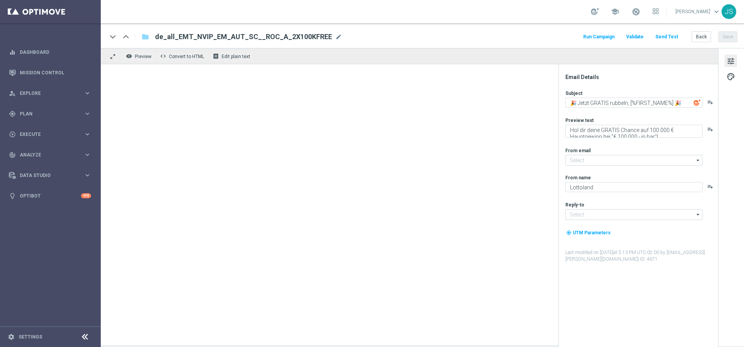
type input "[EMAIL_ADDRESS][DOMAIN_NAME]"
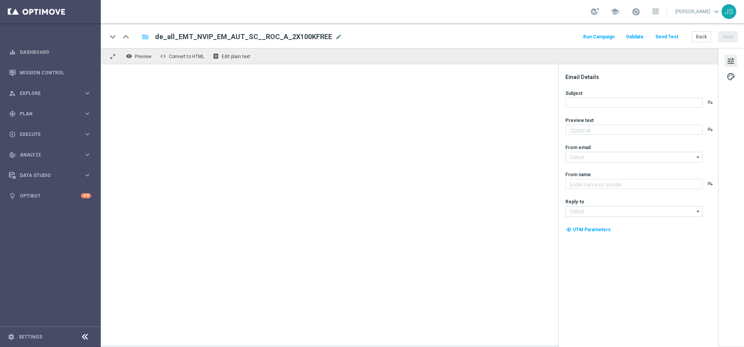
type textarea "Hol dir deine GRATIS Chance auf 100.000 € Hauptgewinn bei "€ 100.000,- in bar"!"
type input "[EMAIL_ADDRESS][DOMAIN_NAME]"
type textarea "Lottoland"
type input "[EMAIL_ADDRESS][DOMAIN_NAME]"
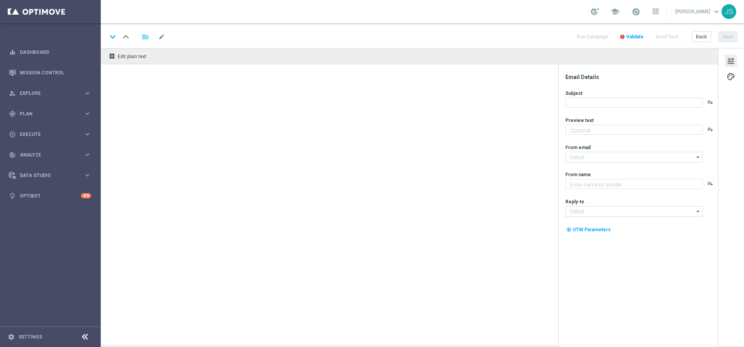
type textarea "Spiele jetzt GRATIS unseren Top-Slot Big Bass Bonanza!"
type textarea "Lottoland"
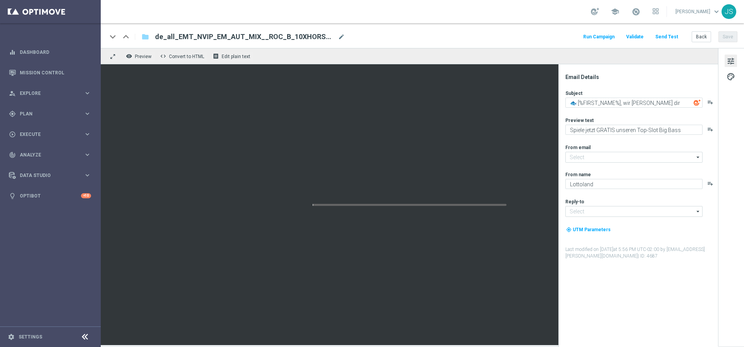
type input "[EMAIL_ADDRESS][DOMAIN_NAME]"
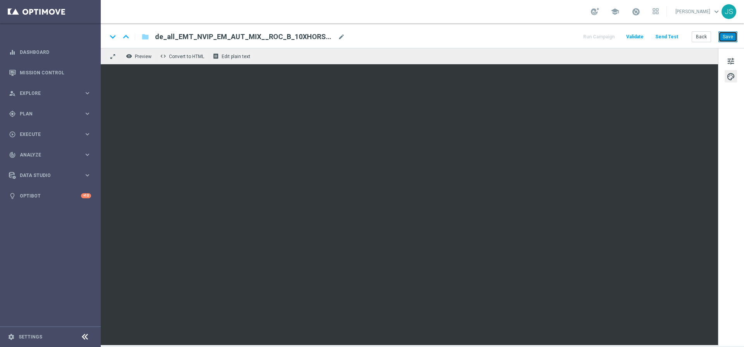
click at [724, 40] on button "Save" at bounding box center [727, 36] width 19 height 11
click at [729, 36] on button "Save" at bounding box center [727, 36] width 19 height 11
click at [735, 33] on button "Save" at bounding box center [727, 36] width 19 height 11
click at [724, 40] on button "Save" at bounding box center [727, 36] width 19 height 11
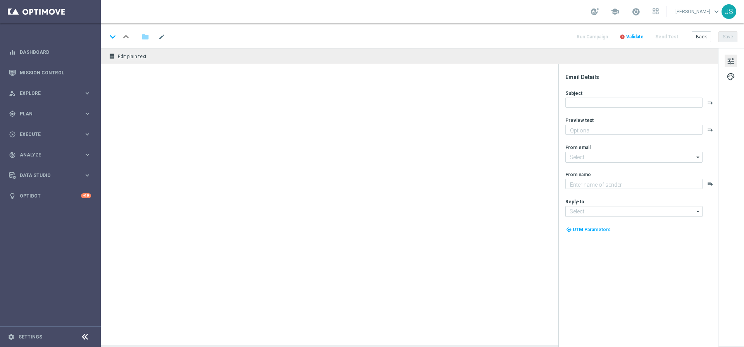
type textarea "Spiele jetzt GRATIS unseren Top-Slot Big Bass Bonanza!"
type input "[EMAIL_ADDRESS][DOMAIN_NAME]"
type textarea "Lottoland"
type input "[EMAIL_ADDRESS][DOMAIN_NAME]"
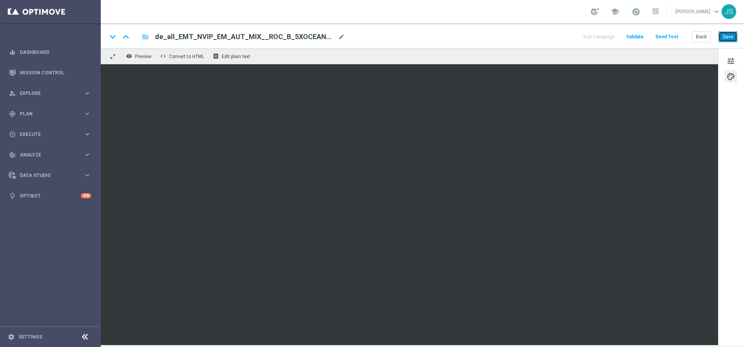
click at [726, 38] on button "Save" at bounding box center [727, 36] width 19 height 11
click at [731, 42] on div "keyboard_arrow_down keyboard_arrow_up folder de_all_EMT_NVIP_EM_AUT_MIX__ROC_B_…" at bounding box center [422, 35] width 643 height 25
click at [731, 37] on button "Save" at bounding box center [727, 36] width 19 height 11
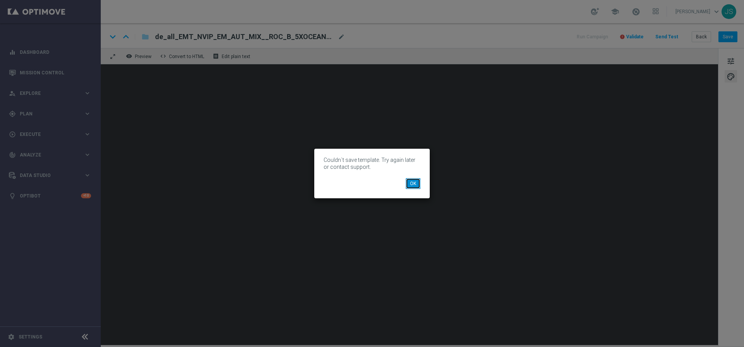
click at [414, 179] on button "OK" at bounding box center [413, 183] width 15 height 11
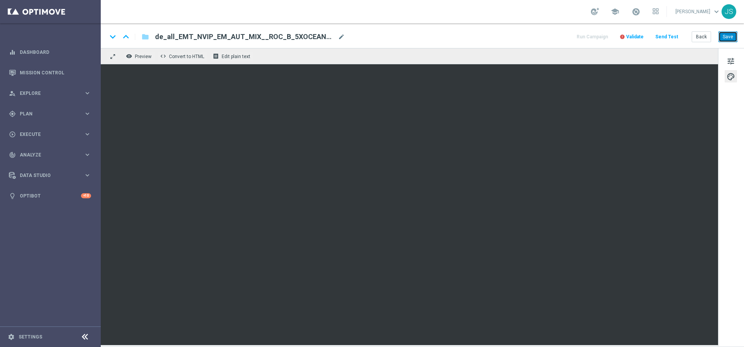
click at [732, 38] on button "Save" at bounding box center [727, 36] width 19 height 11
click at [724, 41] on button "Save" at bounding box center [727, 36] width 19 height 11
click at [729, 40] on button "Save" at bounding box center [727, 36] width 19 height 11
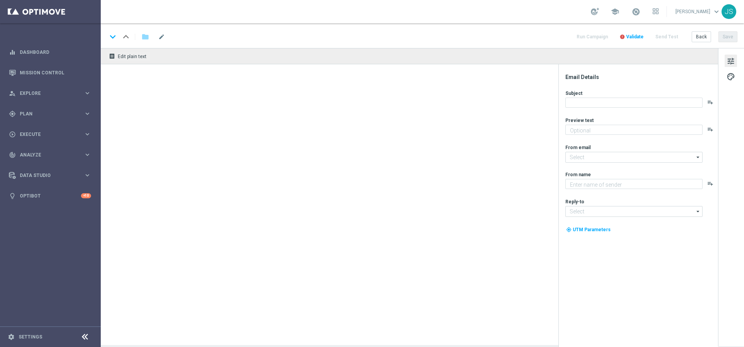
type textarea "Gewinne bis zu 100.000 € mit deinen Gratis-Losen!"
type input "[EMAIL_ADDRESS][DOMAIN_NAME]"
type textarea "Lottoland"
type input "[EMAIL_ADDRESS][DOMAIN_NAME]"
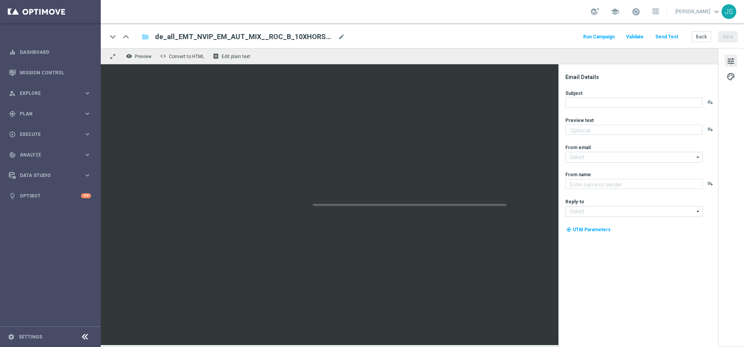
type textarea "Spiele jetzt GRATIS unseren Top-Slot Big Bass Bonanza!"
type input "[EMAIL_ADDRESS][DOMAIN_NAME]"
type textarea "Lottoland"
type input "[EMAIL_ADDRESS][DOMAIN_NAME]"
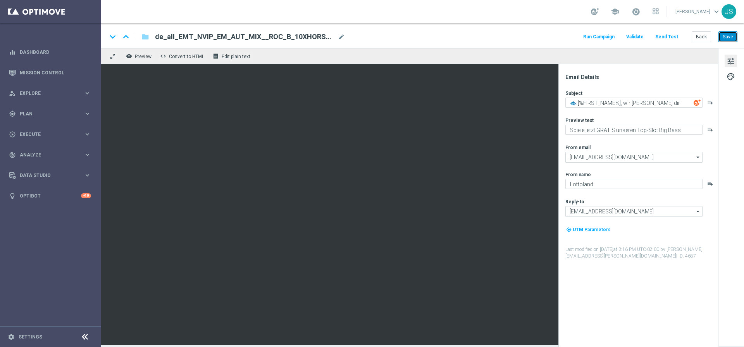
click at [730, 39] on button "Save" at bounding box center [727, 36] width 19 height 11
click at [727, 34] on button "Save" at bounding box center [727, 36] width 19 height 11
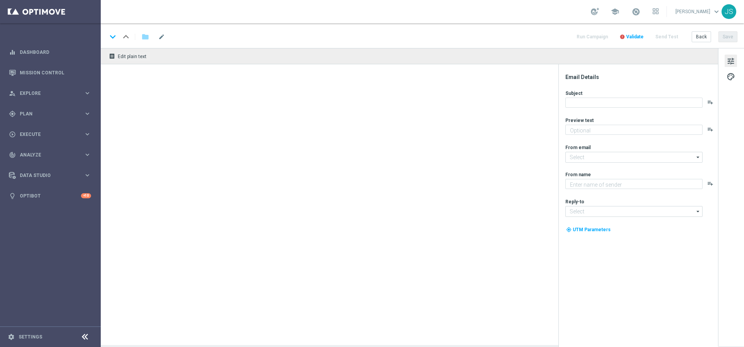
type textarea "Spiele jetzt GRATIS unseren Top-Slot Big Bass Bonanza!"
type input "[EMAIL_ADDRESS][DOMAIN_NAME]"
type textarea "Lottoland"
type input "[EMAIL_ADDRESS][DOMAIN_NAME]"
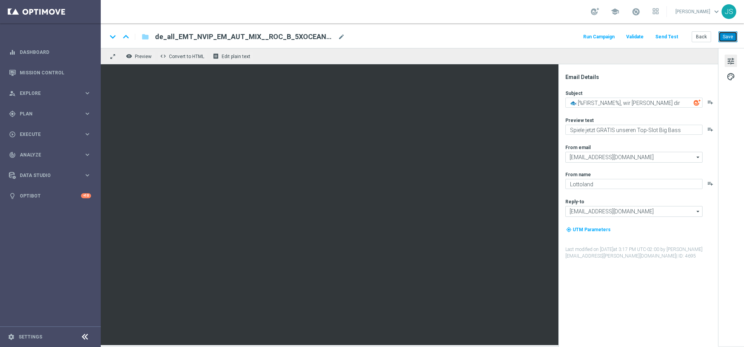
click at [729, 38] on button "Save" at bounding box center [727, 36] width 19 height 11
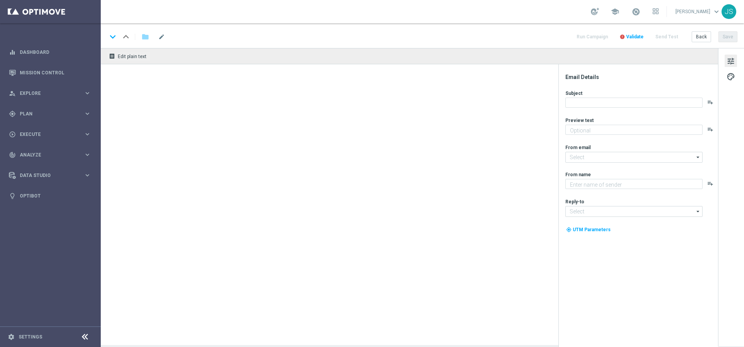
type textarea "Im Tal der Könige warten Schätze auf dich."
type input "[EMAIL_ADDRESS][DOMAIN_NAME]"
type textarea "Lottoland"
type input "[EMAIL_ADDRESS][DOMAIN_NAME]"
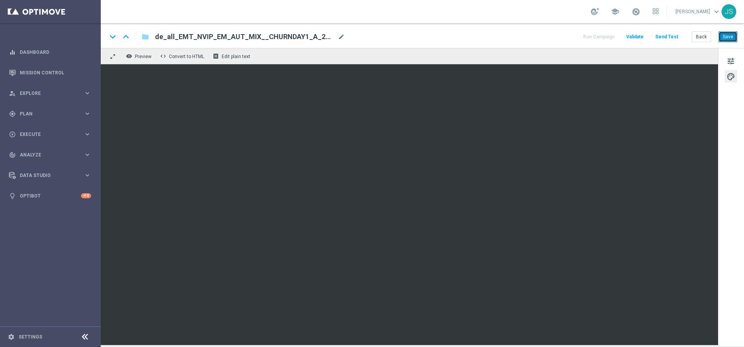
click at [725, 38] on button "Save" at bounding box center [727, 36] width 19 height 11
click at [729, 33] on button "Save" at bounding box center [727, 36] width 19 height 11
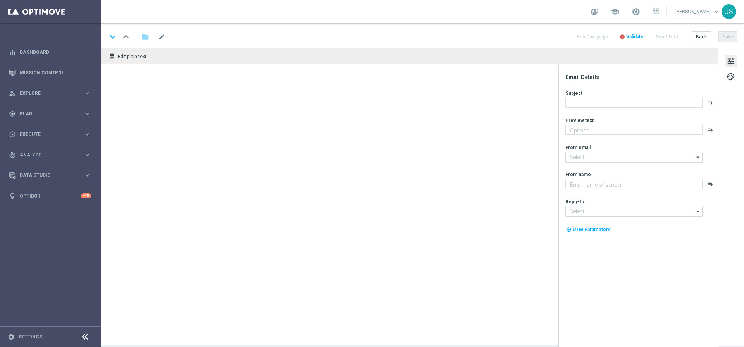
type textarea "Im Tal der Könige warten Schätze auf dich."
type input "[EMAIL_ADDRESS][DOMAIN_NAME]"
type textarea "Lottoland"
type input "[EMAIL_ADDRESS][DOMAIN_NAME]"
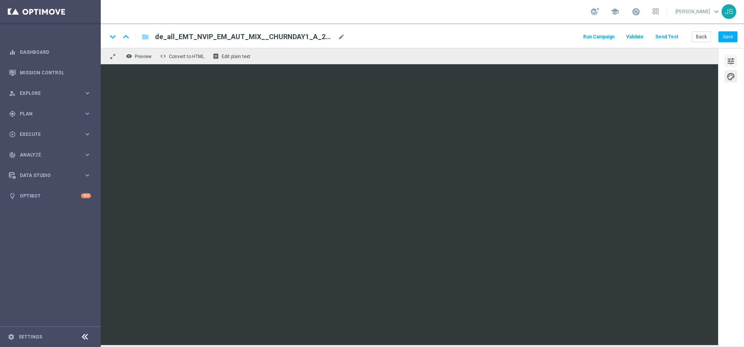
click at [731, 59] on span "tune" at bounding box center [730, 61] width 9 height 10
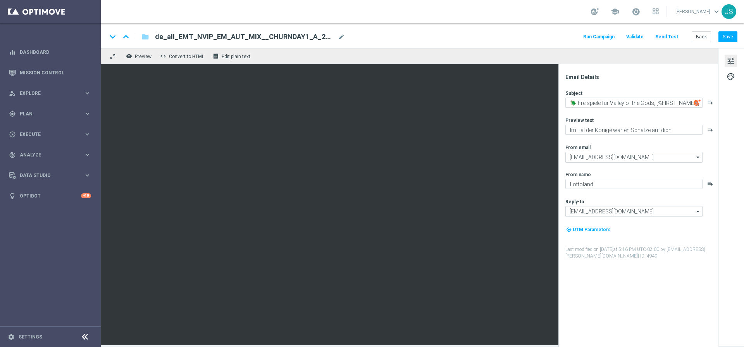
click at [731, 59] on span "tune" at bounding box center [730, 61] width 9 height 10
click at [732, 59] on span "tune" at bounding box center [730, 61] width 9 height 10
click at [732, 79] on span "palette" at bounding box center [730, 77] width 9 height 10
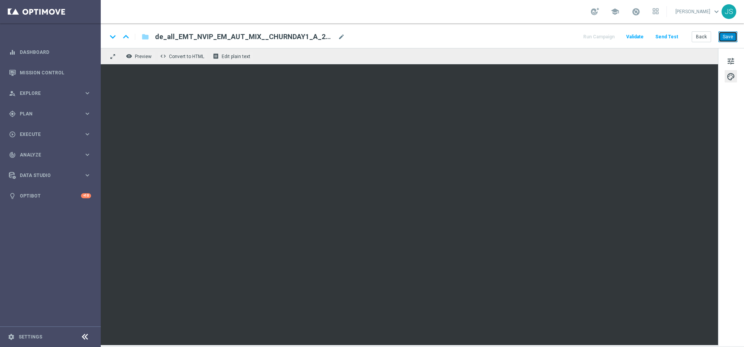
click at [733, 39] on button "Save" at bounding box center [727, 36] width 19 height 11
click at [729, 37] on button "Save" at bounding box center [727, 36] width 19 height 11
click at [725, 36] on button "Save" at bounding box center [727, 36] width 19 height 11
click at [731, 38] on button "Save" at bounding box center [727, 36] width 19 height 11
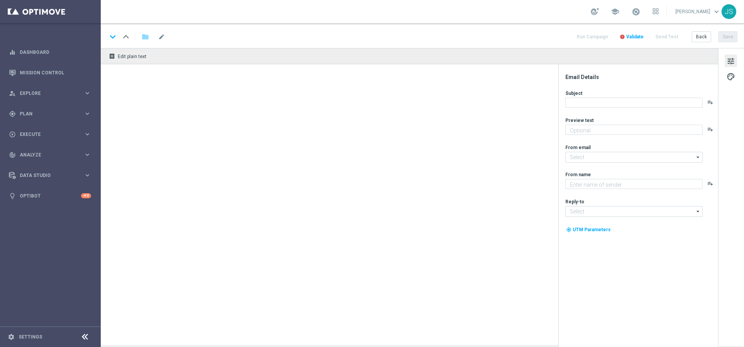
type textarea "Im Tal der Könige warten Schätze auf dich."
type textarea "Lottoland"
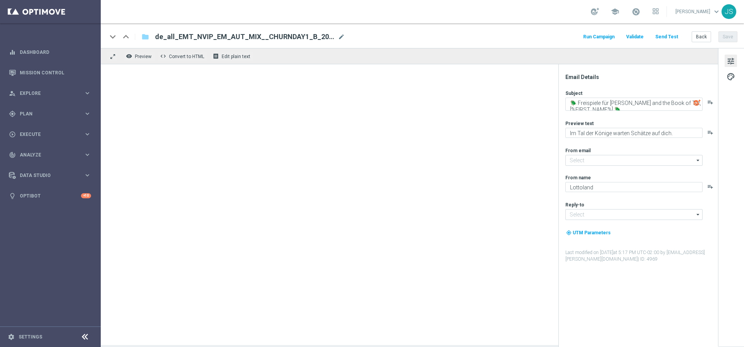
type input "[EMAIL_ADDRESS][DOMAIN_NAME]"
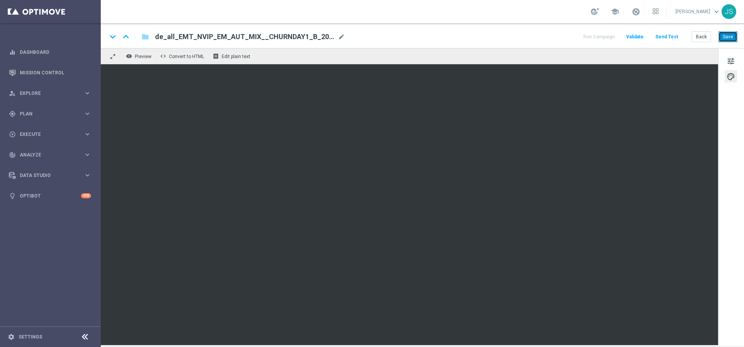
click at [727, 38] on button "Save" at bounding box center [727, 36] width 19 height 11
click at [726, 38] on button "Save" at bounding box center [727, 36] width 19 height 11
click at [728, 39] on button "Save" at bounding box center [727, 36] width 19 height 11
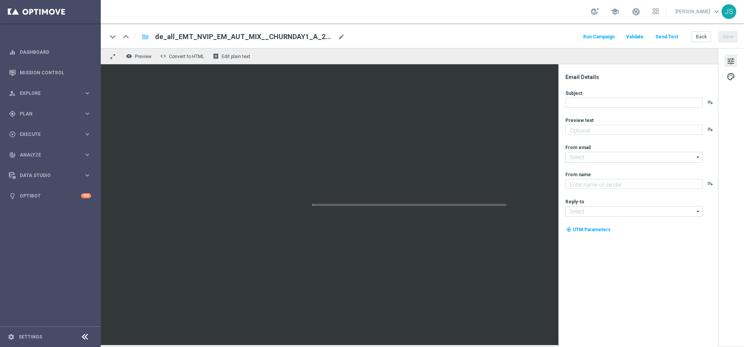
type textarea "Im Tal der Könige warten Schätze auf dich."
type input "[EMAIL_ADDRESS][DOMAIN_NAME]"
type textarea "Lottoland"
type input "[EMAIL_ADDRESS][DOMAIN_NAME]"
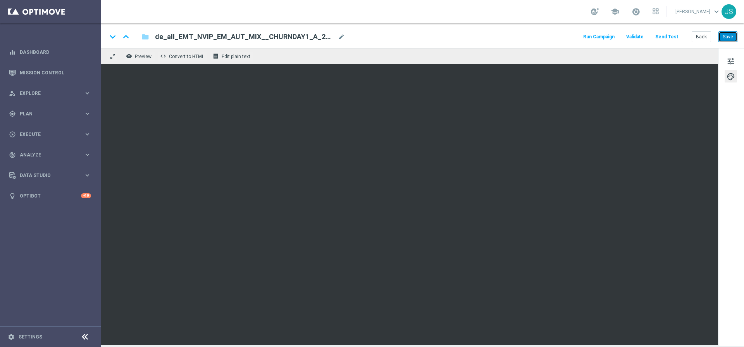
click at [729, 36] on button "Save" at bounding box center [727, 36] width 19 height 11
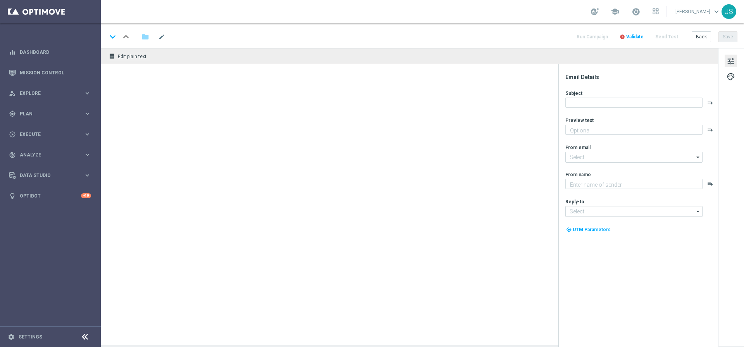
type textarea "Im Tal der Könige warten Schätze auf dich."
type input "[EMAIL_ADDRESS][DOMAIN_NAME]"
type textarea "Lottoland"
type input "[EMAIL_ADDRESS][DOMAIN_NAME]"
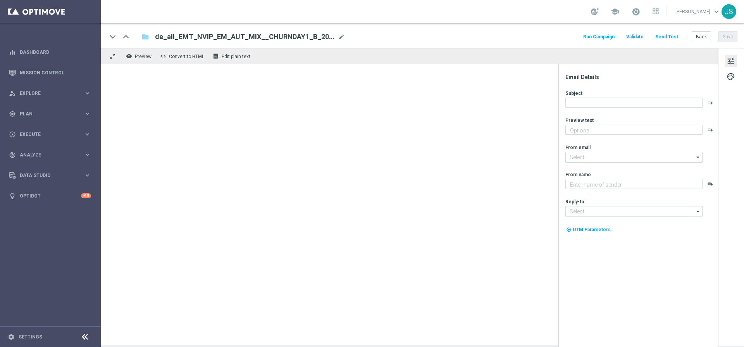
type textarea "Im Tal der Könige warten Schätze auf dich."
type input "[EMAIL_ADDRESS][DOMAIN_NAME]"
type textarea "Lottoland"
type input "[EMAIL_ADDRESS][DOMAIN_NAME]"
type textarea "Im Tal der Könige warten Schätze auf dich."
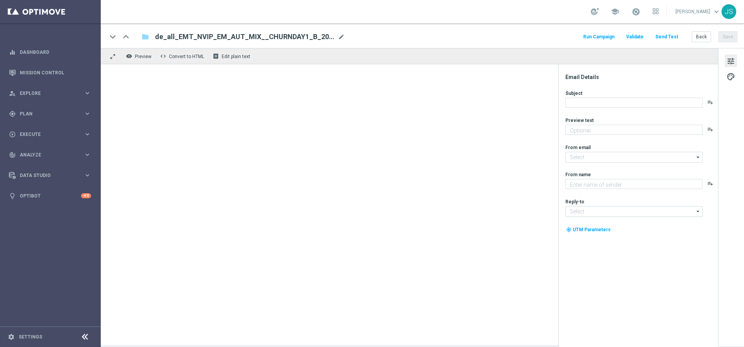
type input "[EMAIL_ADDRESS][DOMAIN_NAME]"
type textarea "Lottoland"
type input "[EMAIL_ADDRESS][DOMAIN_NAME]"
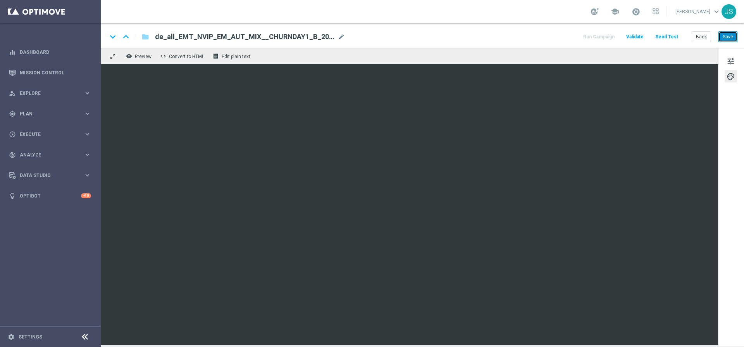
click at [732, 38] on button "Save" at bounding box center [727, 36] width 19 height 11
click at [734, 40] on button "Save" at bounding box center [727, 36] width 19 height 11
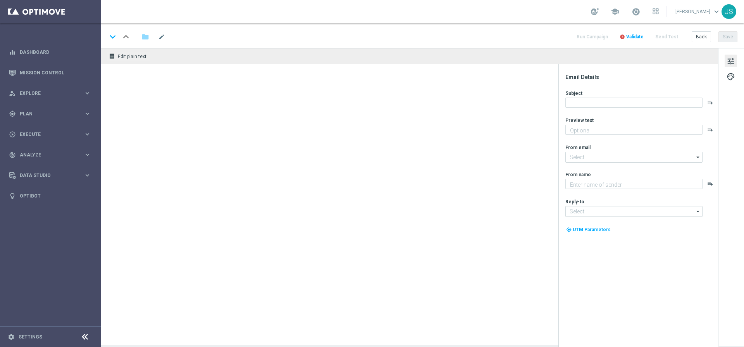
type textarea "Spiele jetzt GRATIS unseren fruchtigen Top-Slot!"
type input "[EMAIL_ADDRESS][DOMAIN_NAME]"
type textarea "Lottoland"
type input "[EMAIL_ADDRESS][DOMAIN_NAME]"
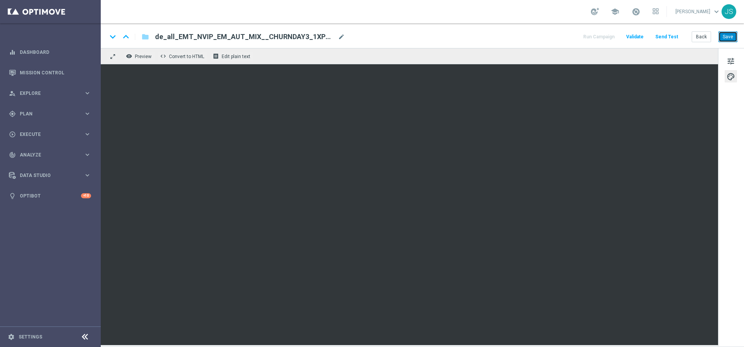
click at [733, 40] on button "Save" at bounding box center [727, 36] width 19 height 11
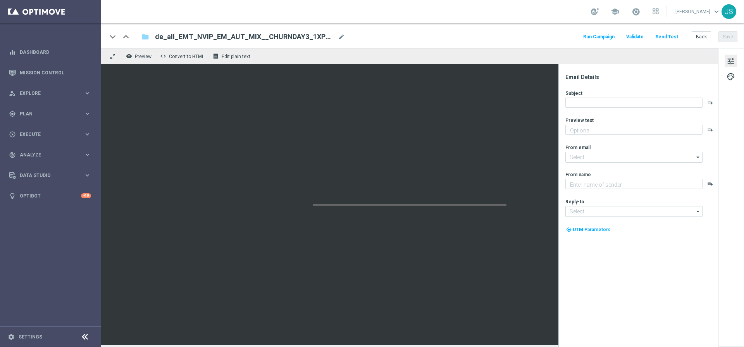
type textarea "Spiele jetzt GRATIS unseren fruchtigen Top-Slot!"
type input "[EMAIL_ADDRESS][DOMAIN_NAME]"
type textarea "Lottoland"
type input "[EMAIL_ADDRESS][DOMAIN_NAME]"
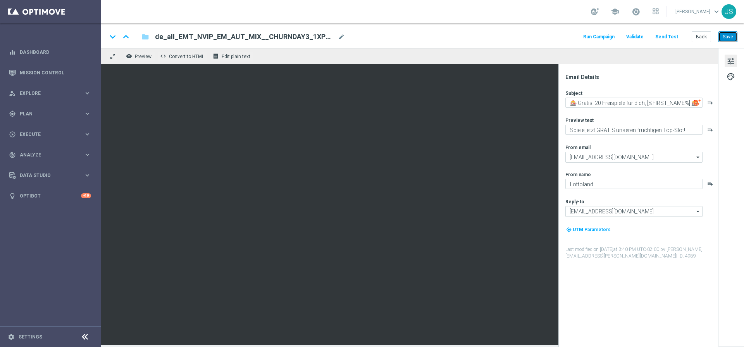
click at [734, 39] on button "Save" at bounding box center [727, 36] width 19 height 11
click at [726, 36] on button "Save" at bounding box center [727, 36] width 19 height 11
